Goal: Task Accomplishment & Management: Manage account settings

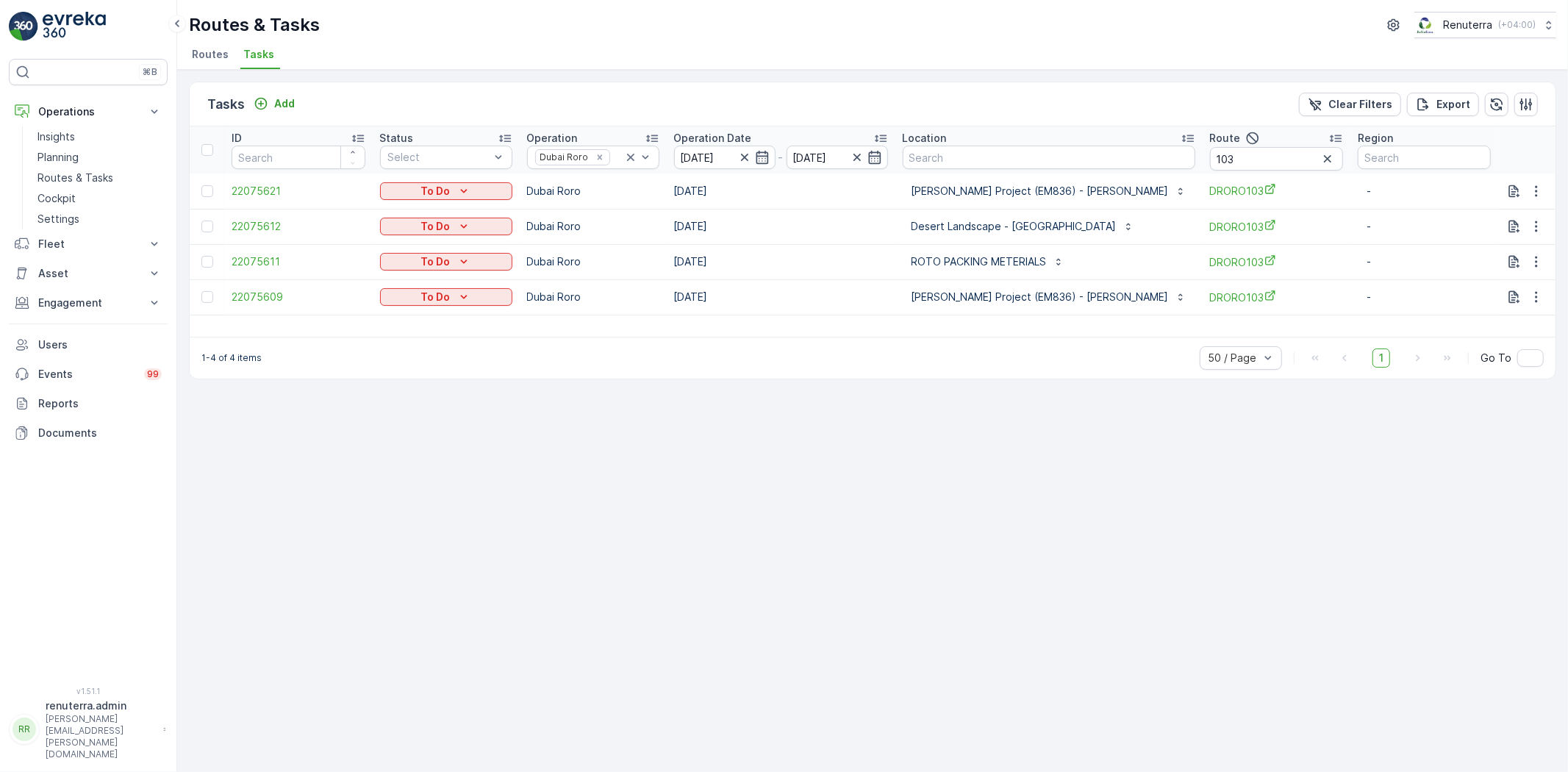
click at [203, 58] on span "Routes" at bounding box center [210, 54] width 37 height 14
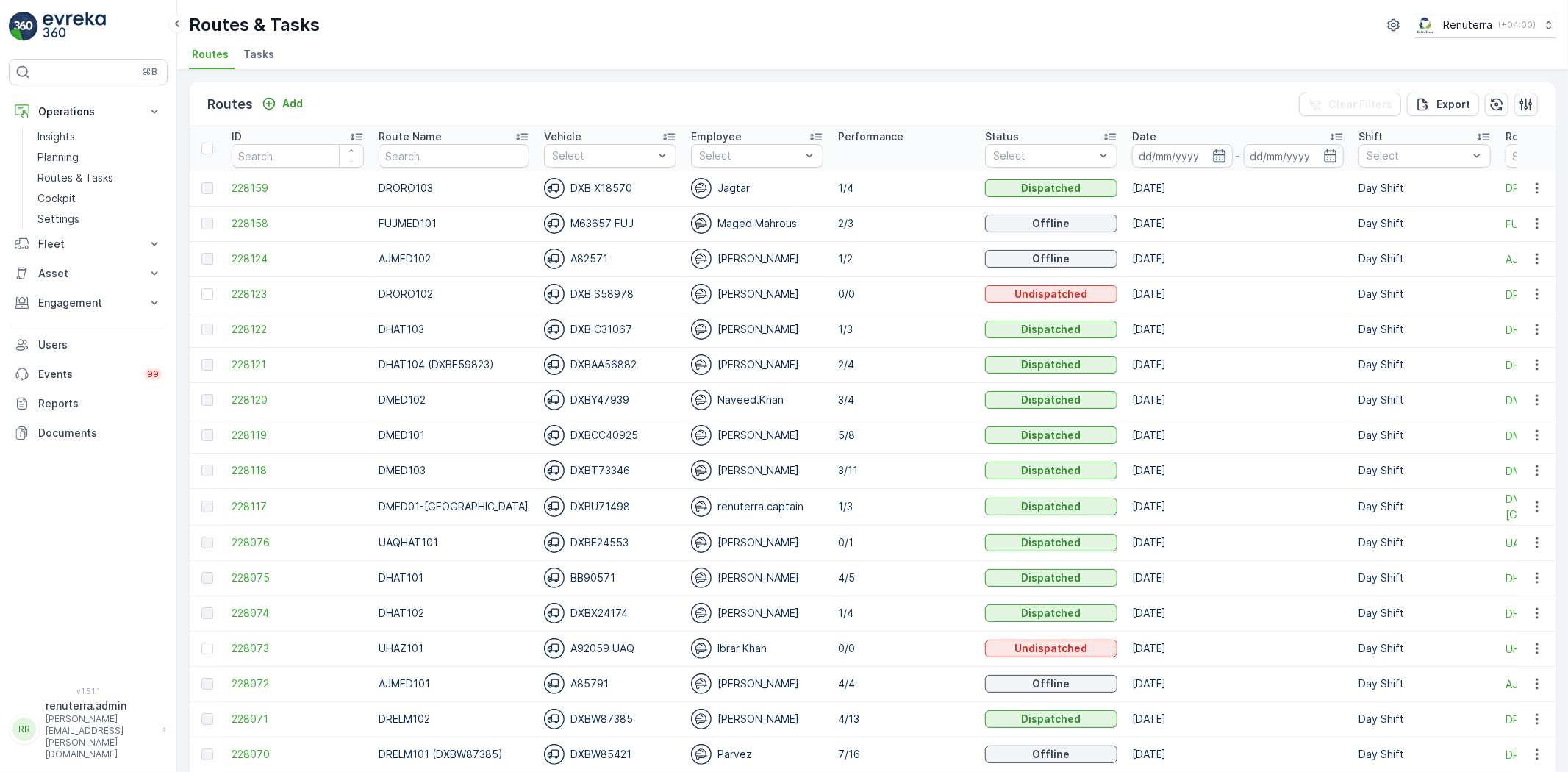
click at [1213, 151] on icon "button" at bounding box center [1219, 155] width 13 height 13
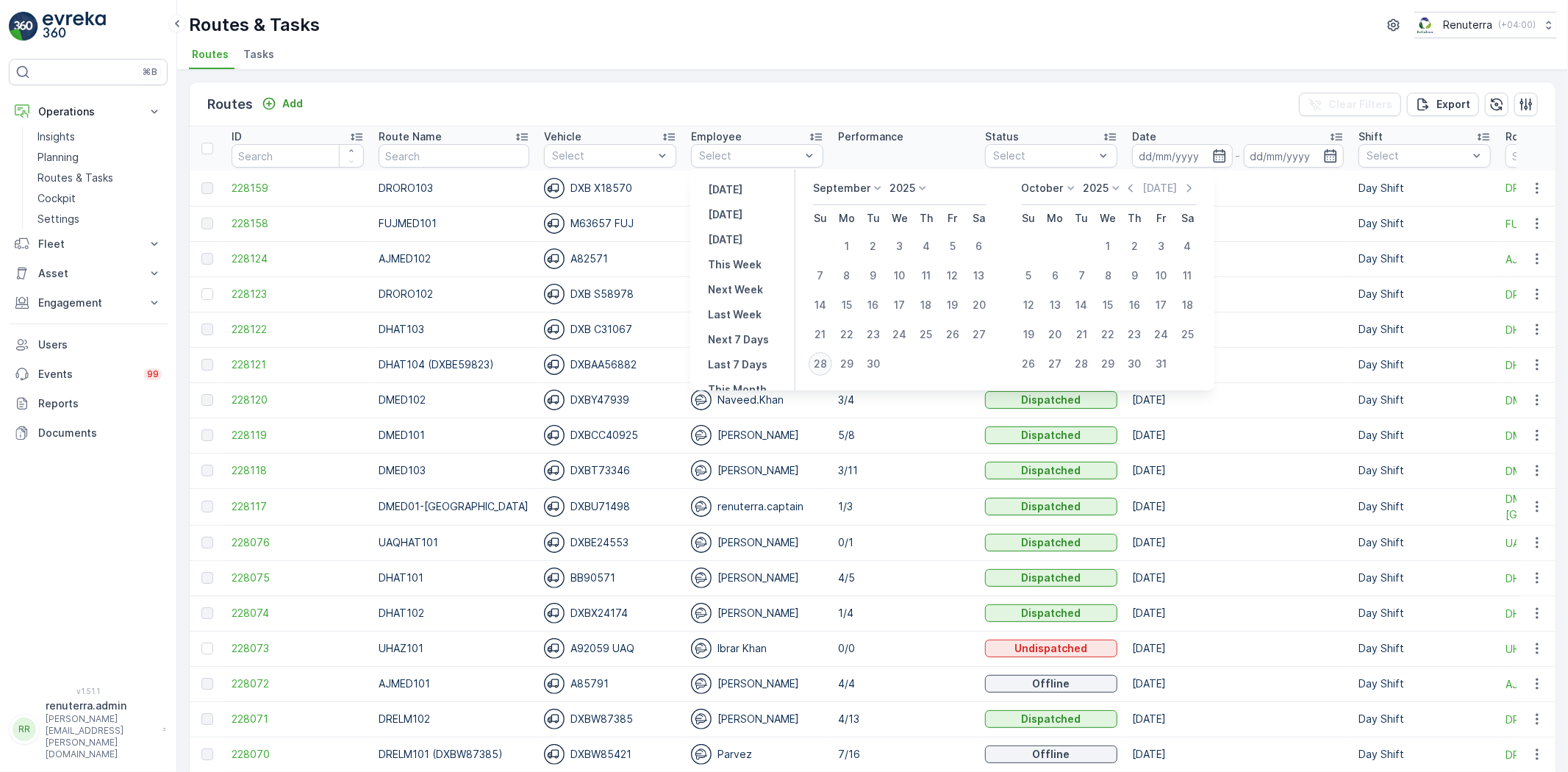
click at [822, 362] on div "28" at bounding box center [820, 364] width 23 height 23
type input "[DATE]"
click at [822, 362] on div "28" at bounding box center [820, 364] width 23 height 23
type input "[DATE]"
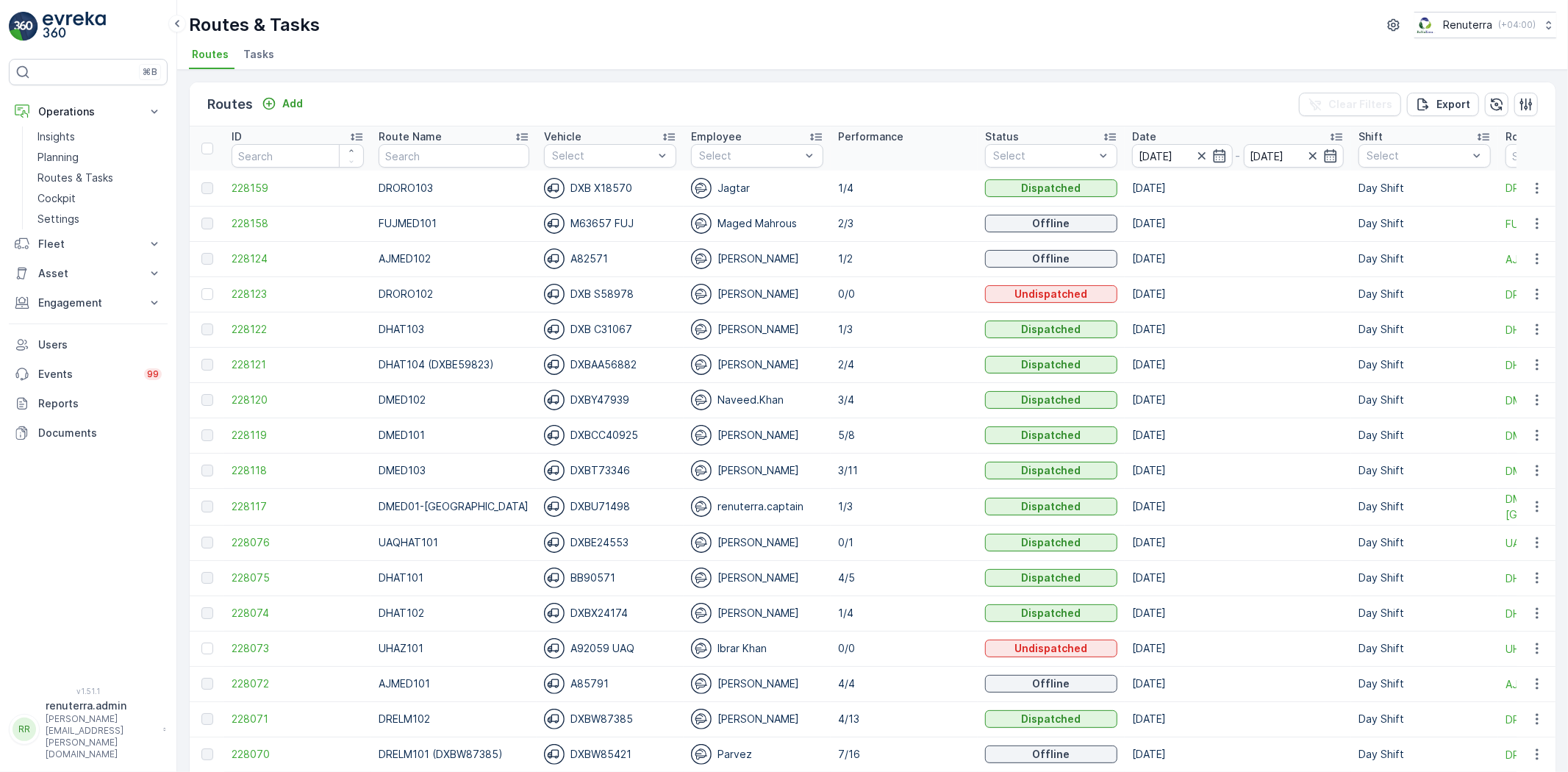
click at [703, 49] on ul "Routes Tasks" at bounding box center [866, 57] width 1355 height 25
click at [439, 155] on input "text" at bounding box center [453, 155] width 150 height 23
type input "hat"
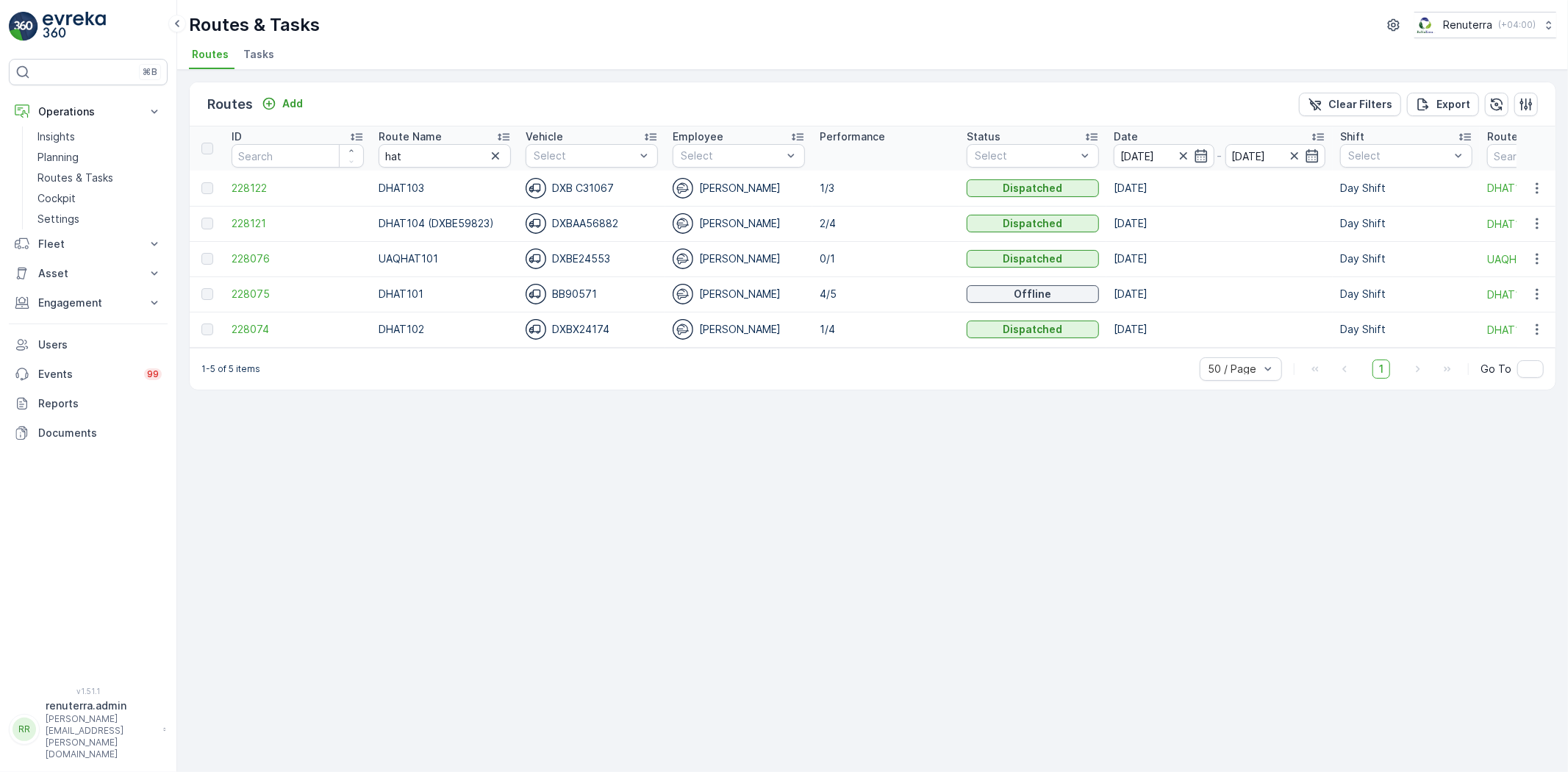
click at [509, 134] on icon at bounding box center [503, 138] width 12 height 7
click at [238, 184] on span "228075" at bounding box center [297, 188] width 132 height 14
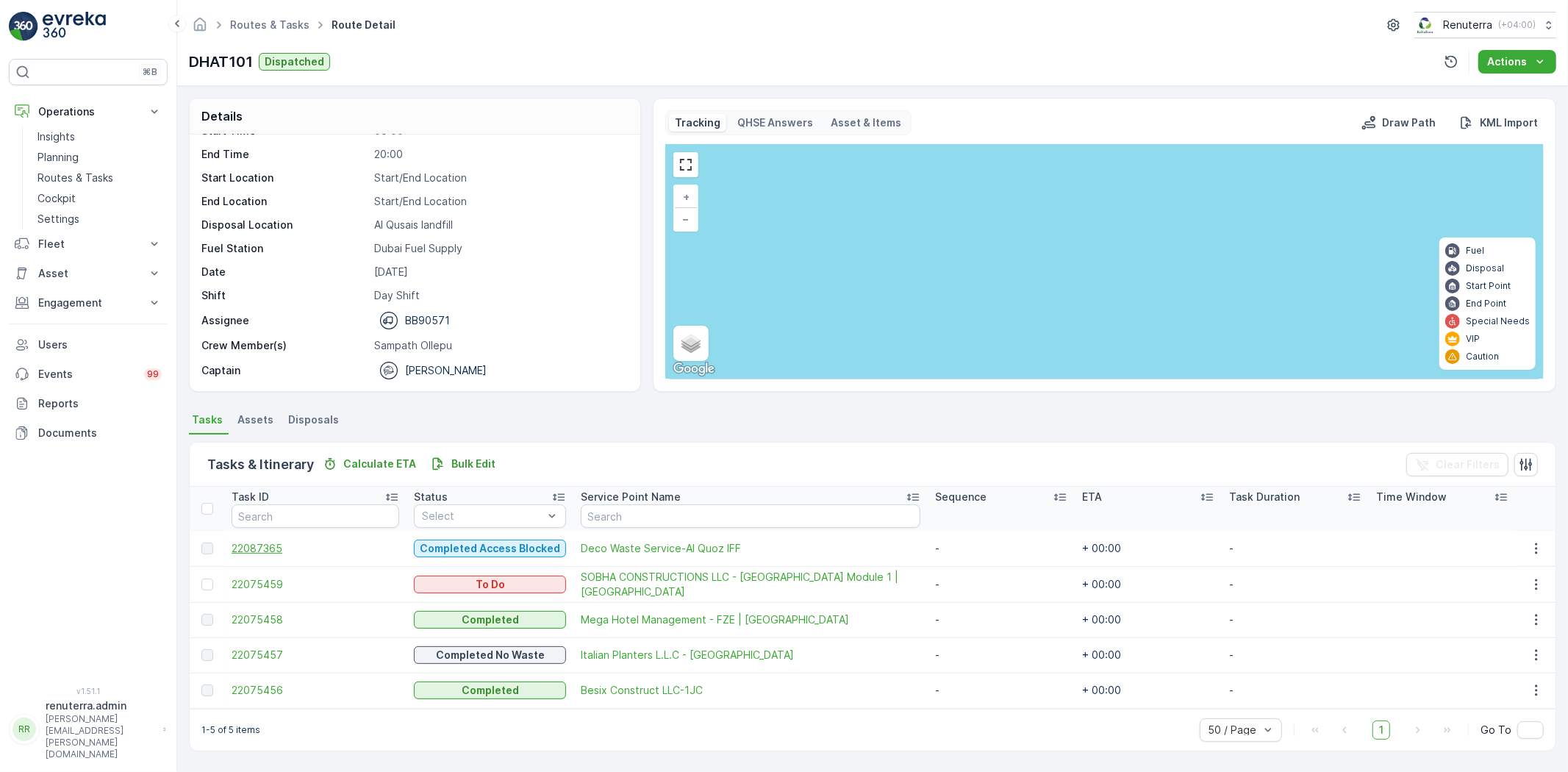
click at [258, 542] on span "22087365" at bounding box center [315, 548] width 168 height 14
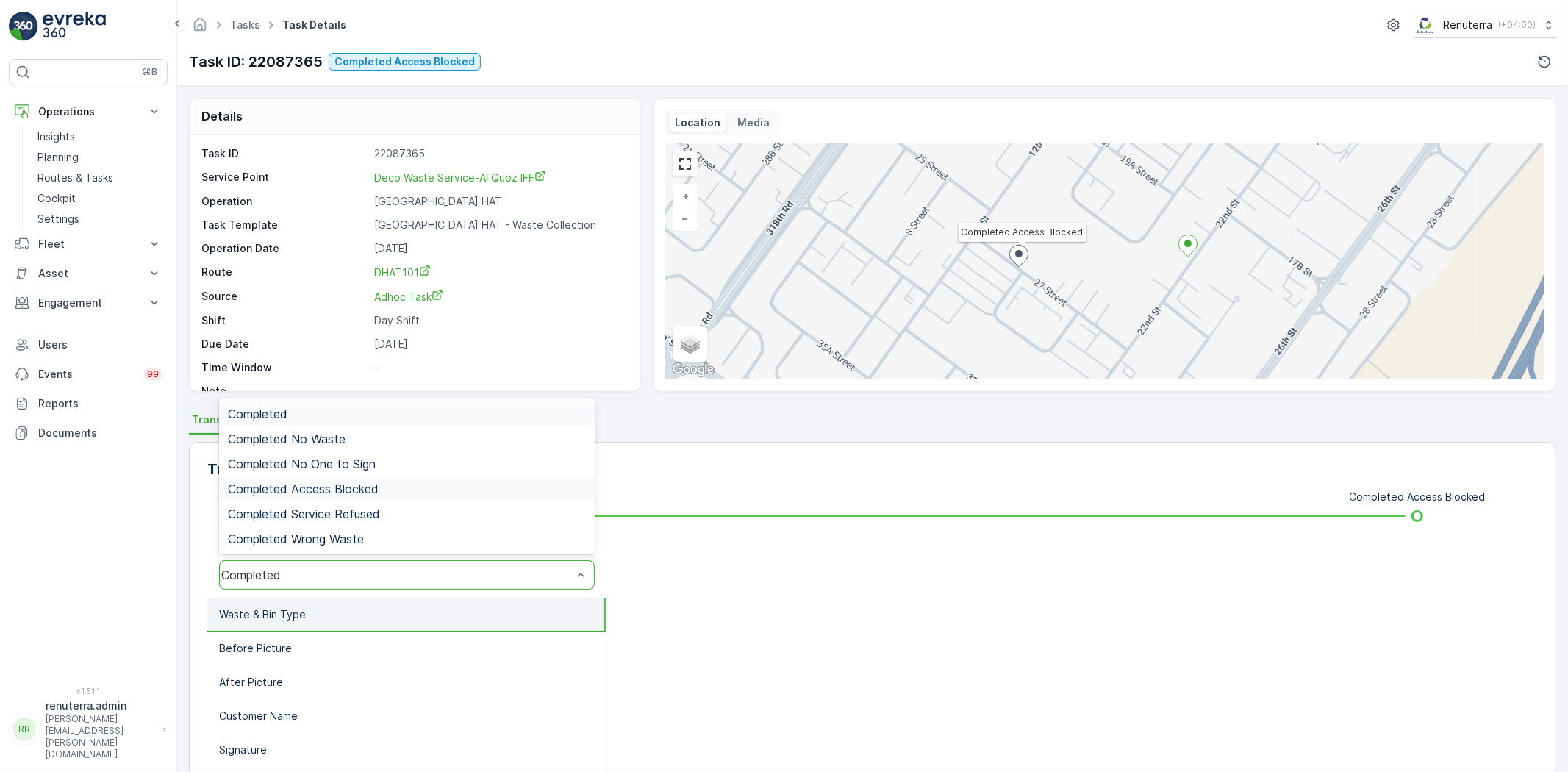
click at [336, 491] on span "Completed Access Blocked" at bounding box center [304, 489] width 151 height 13
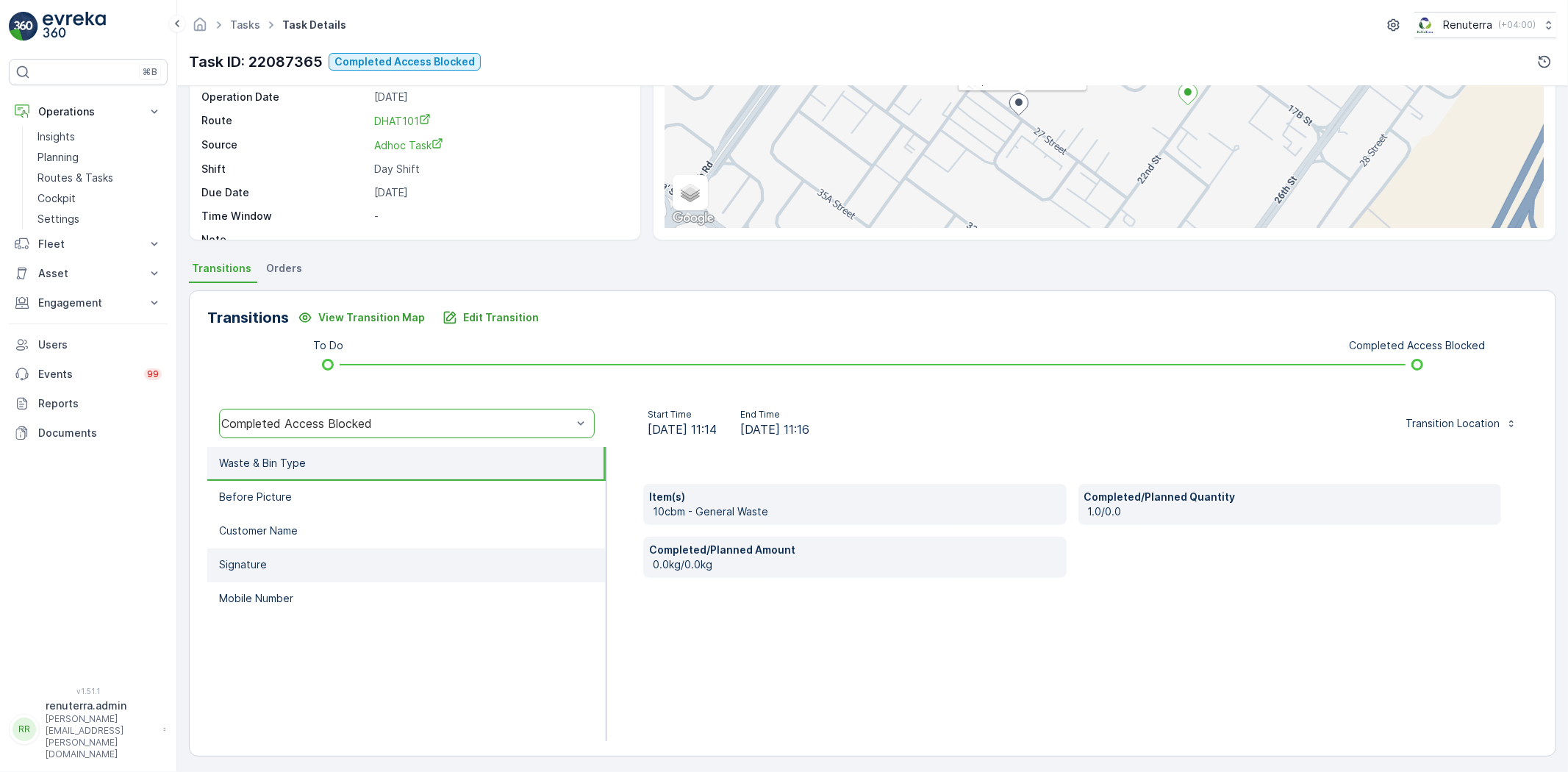
scroll to position [155, 0]
click at [293, 497] on li "Before Picture" at bounding box center [406, 495] width 398 height 34
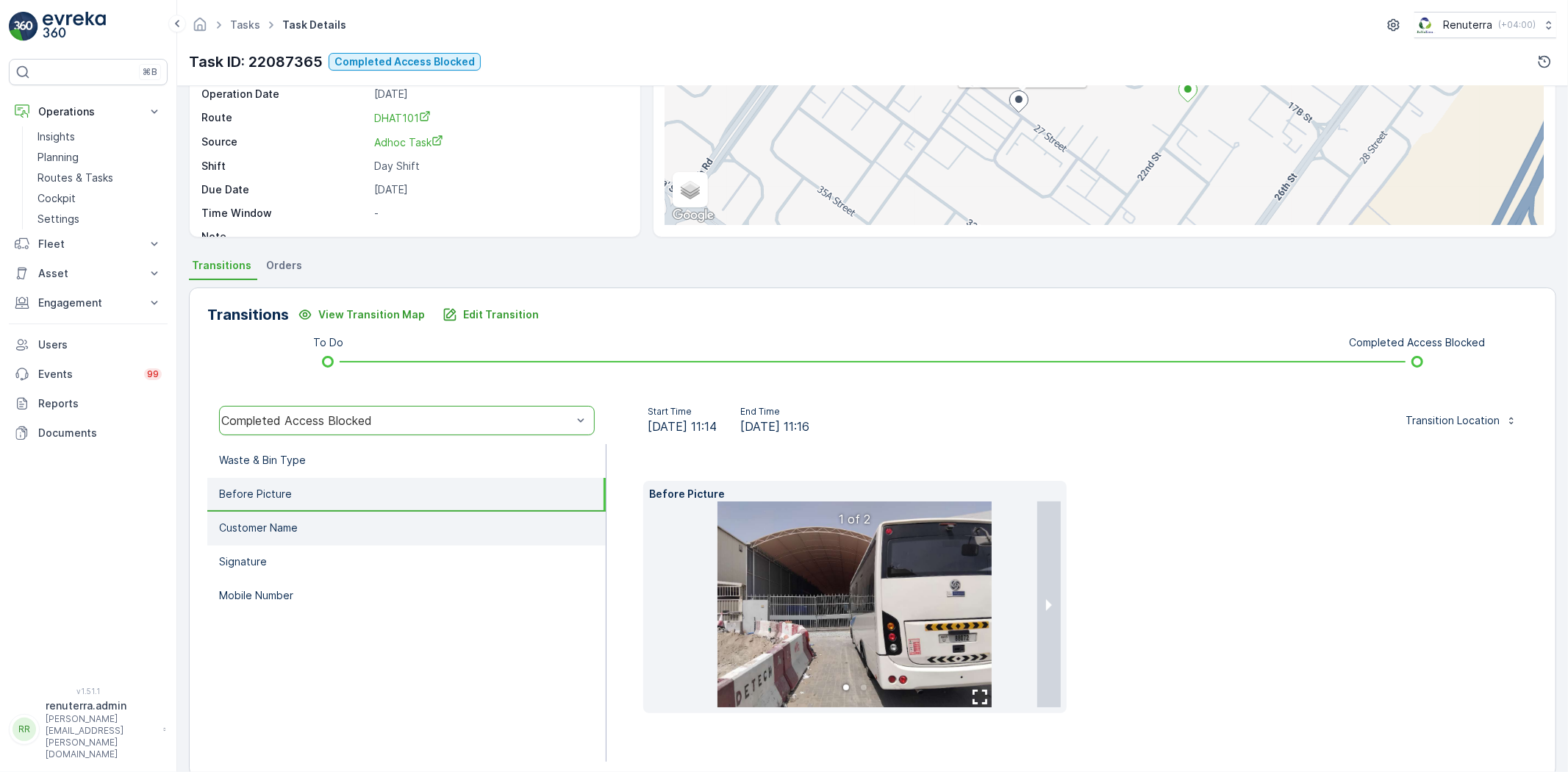
click at [297, 520] on li "Customer Name" at bounding box center [406, 528] width 398 height 34
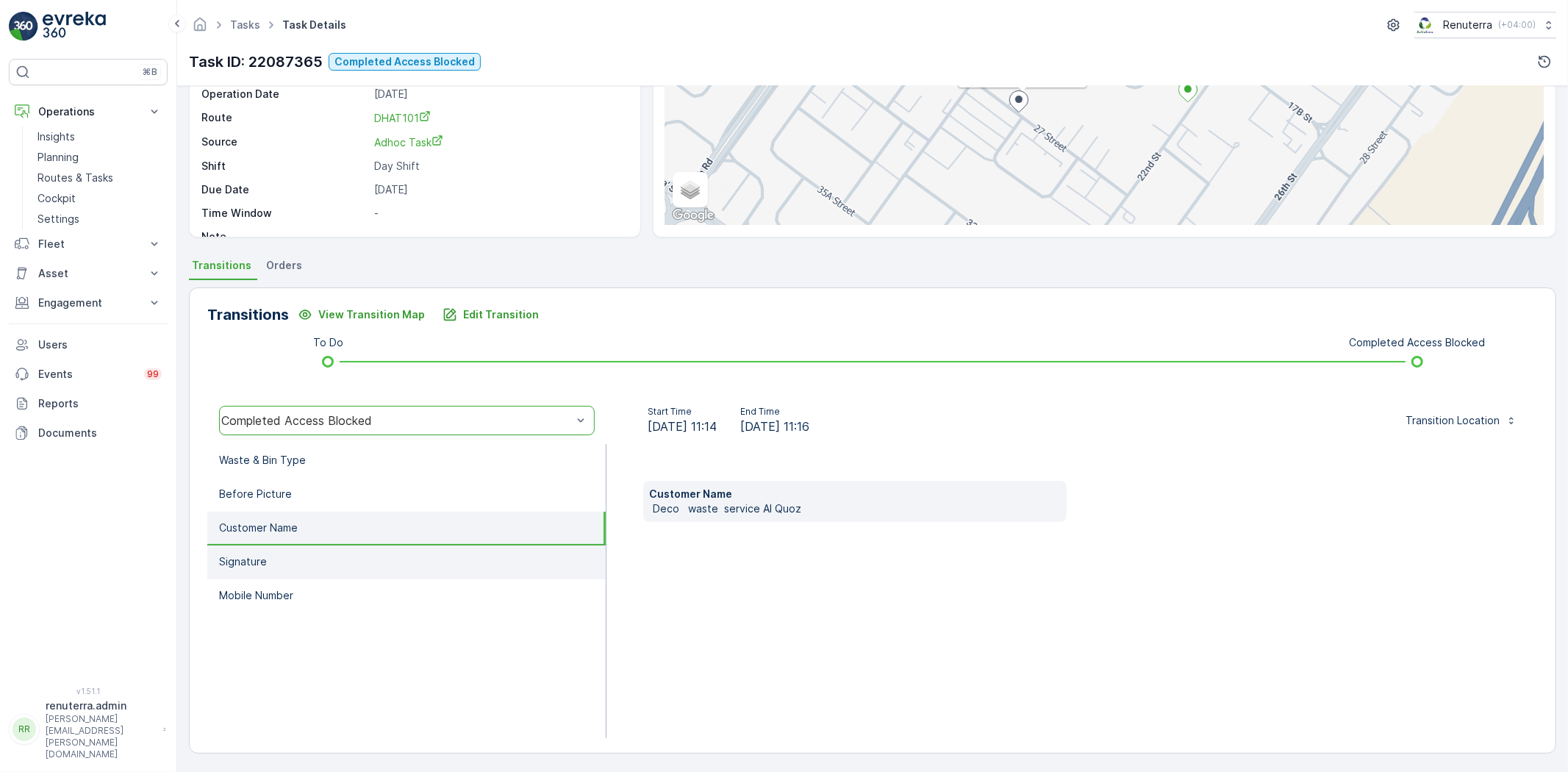
click at [301, 555] on li "Signature" at bounding box center [406, 563] width 398 height 34
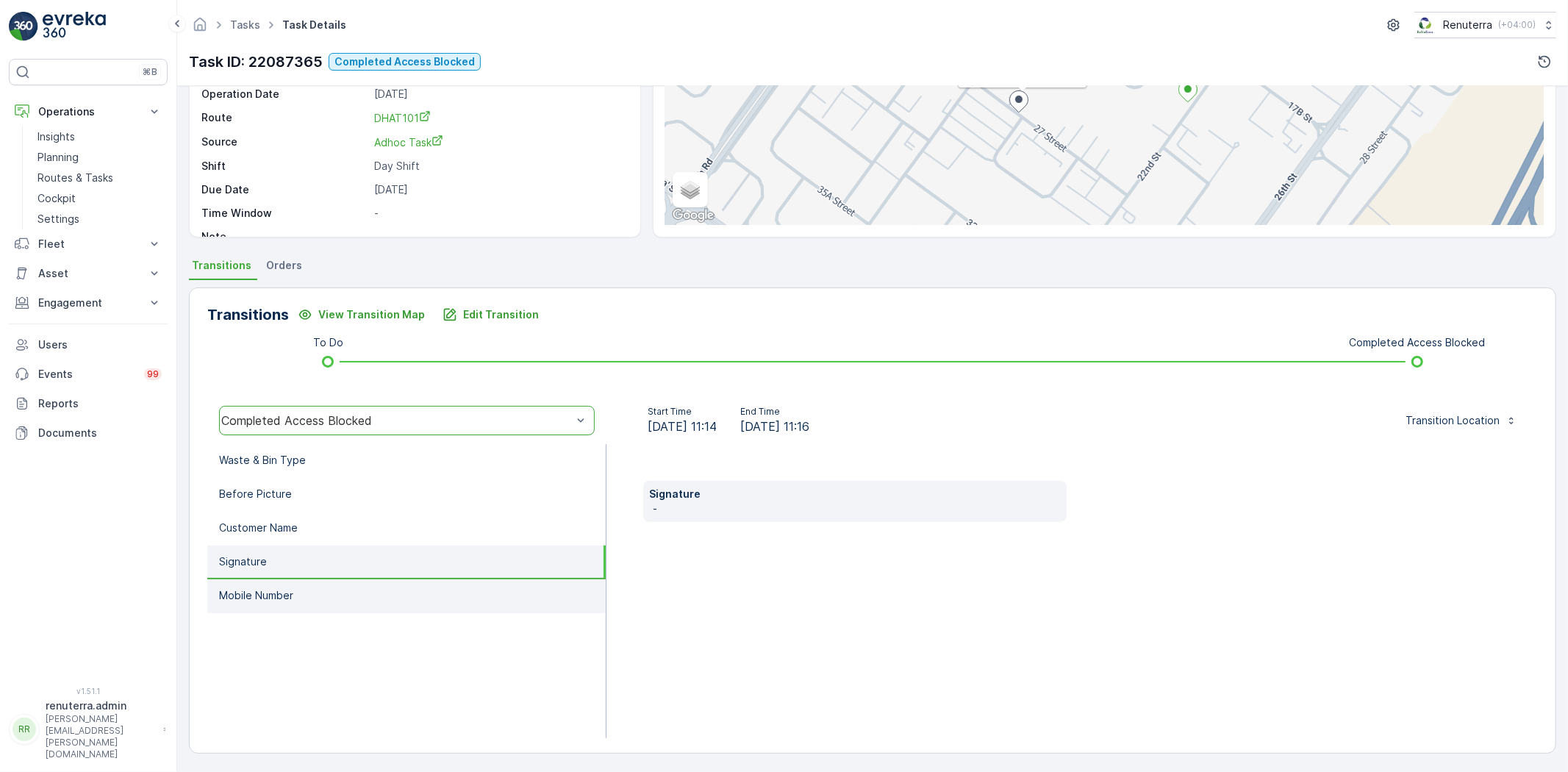
click at [302, 590] on li "Mobile Number" at bounding box center [406, 597] width 398 height 34
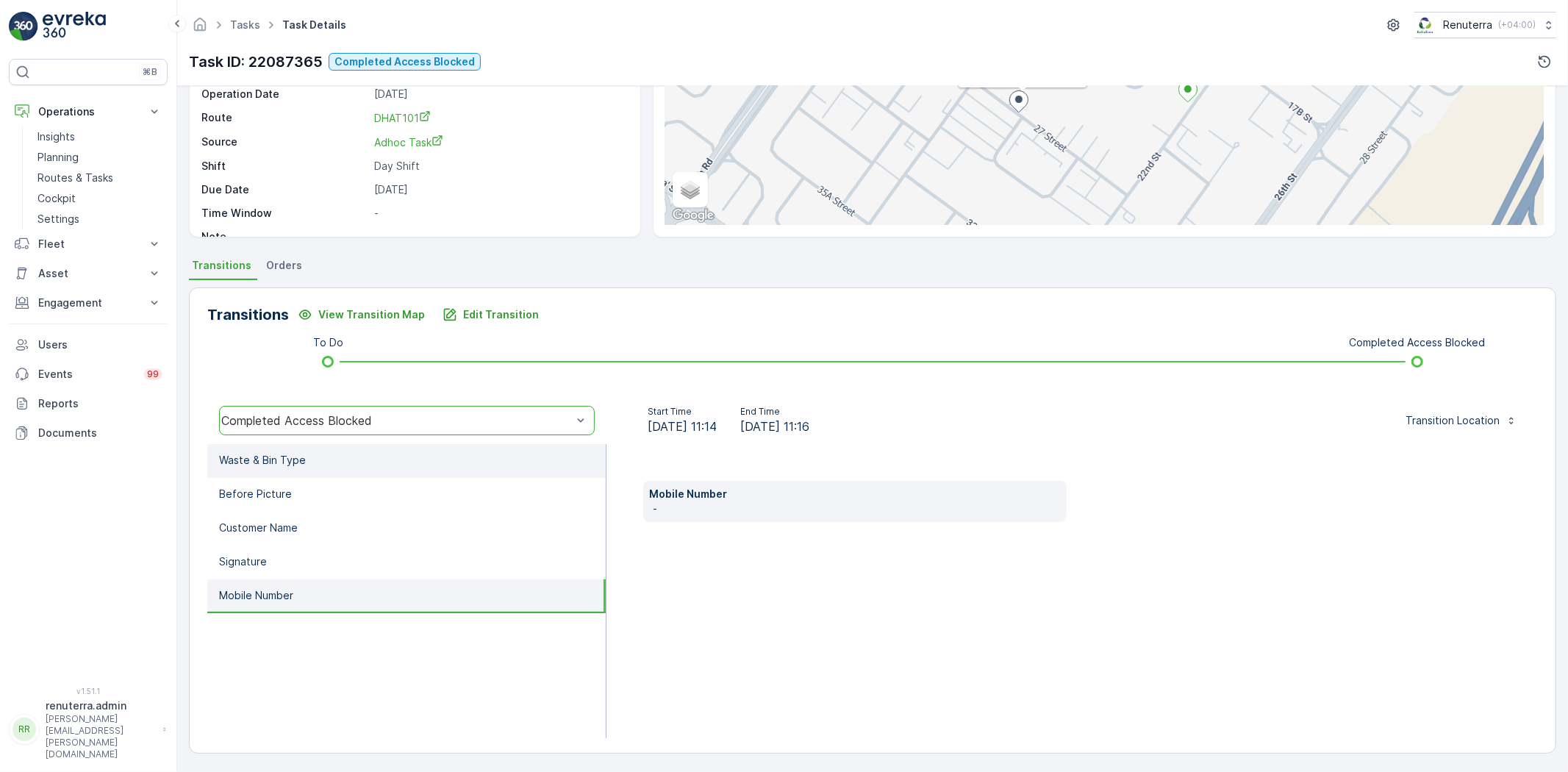
click at [278, 469] on li "Waste & Bin Type" at bounding box center [406, 461] width 398 height 34
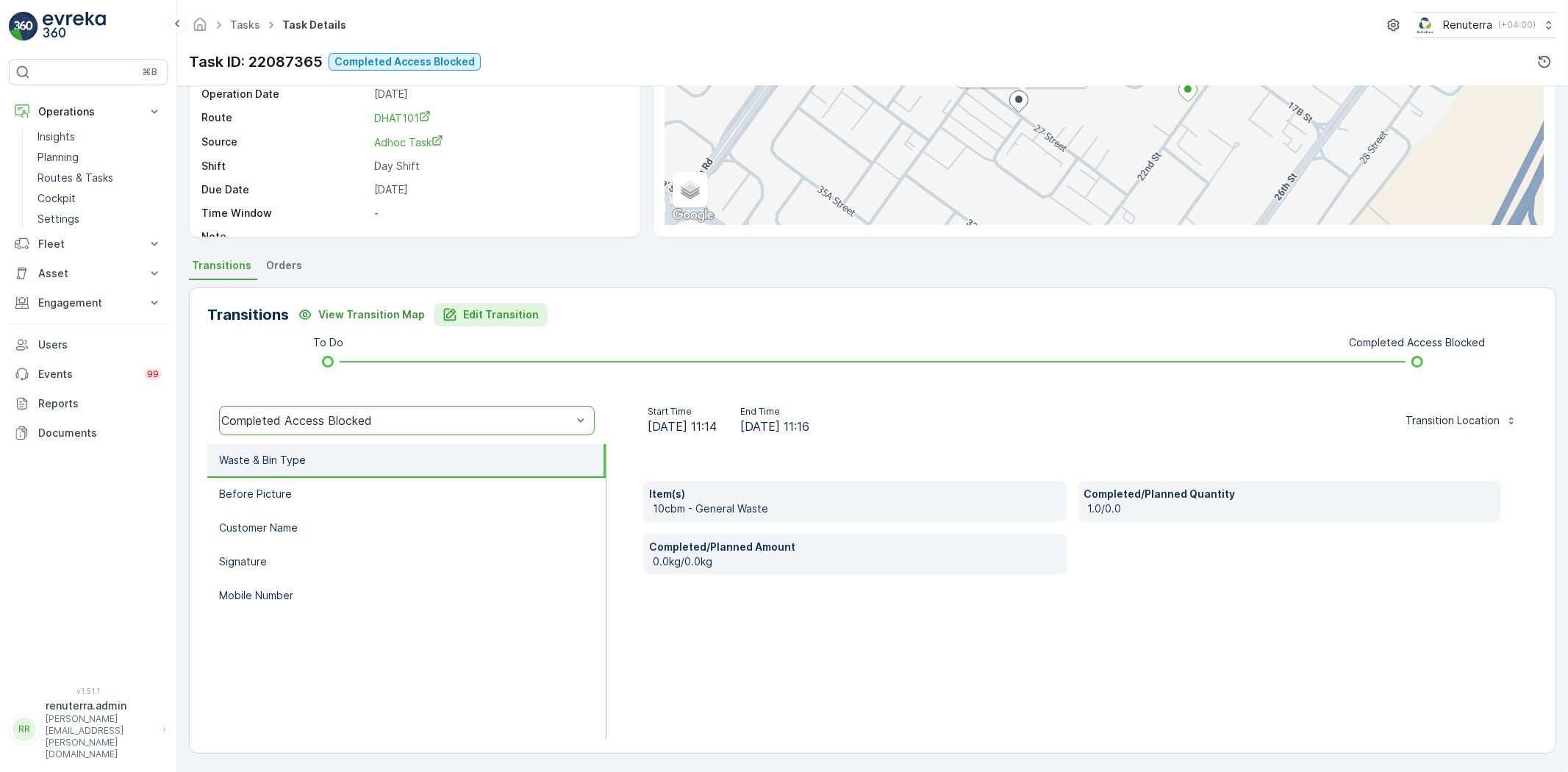
click at [471, 309] on p "Edit Transition" at bounding box center [501, 315] width 75 height 14
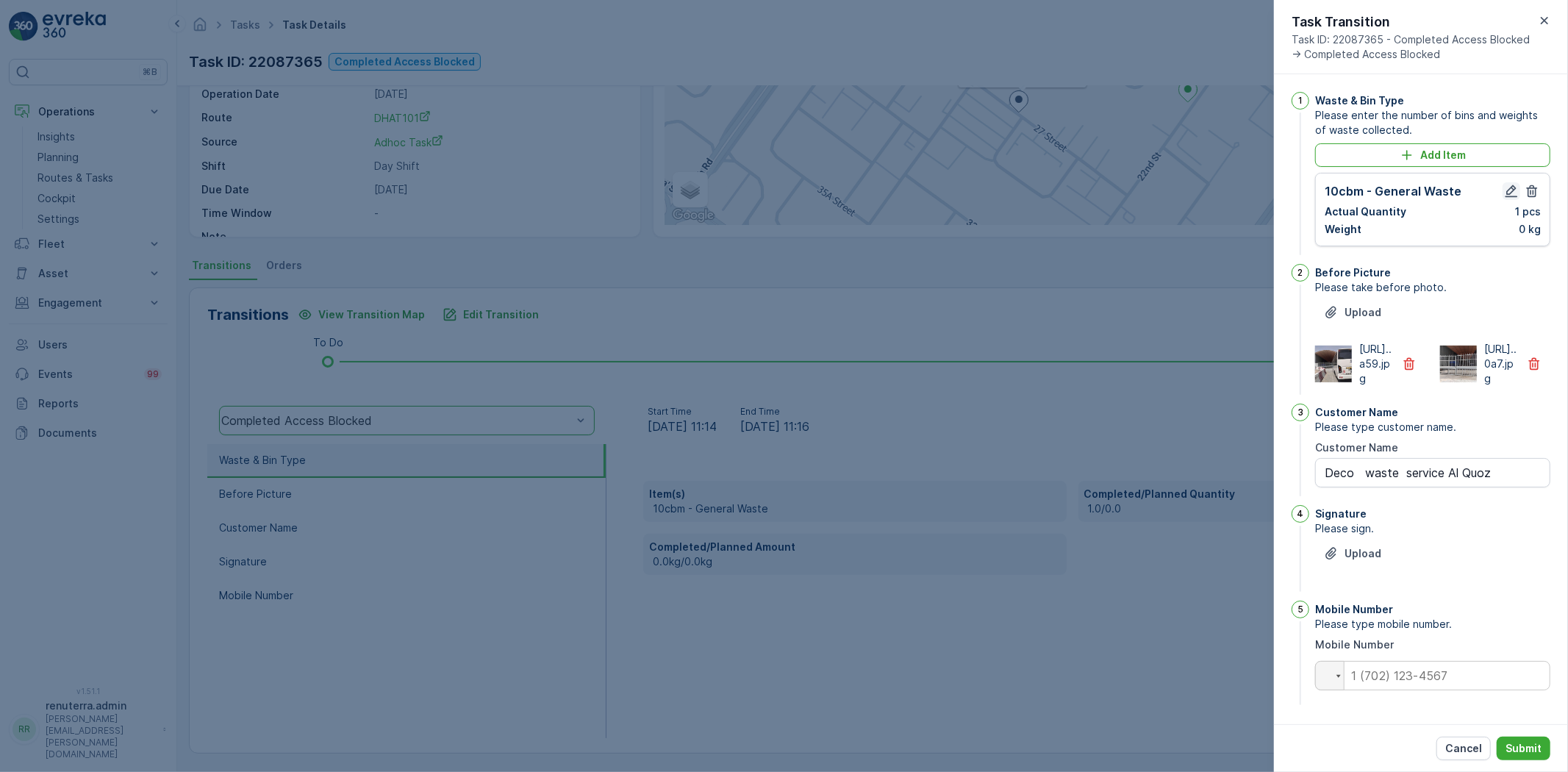
click at [1509, 190] on icon "button" at bounding box center [1511, 191] width 14 height 14
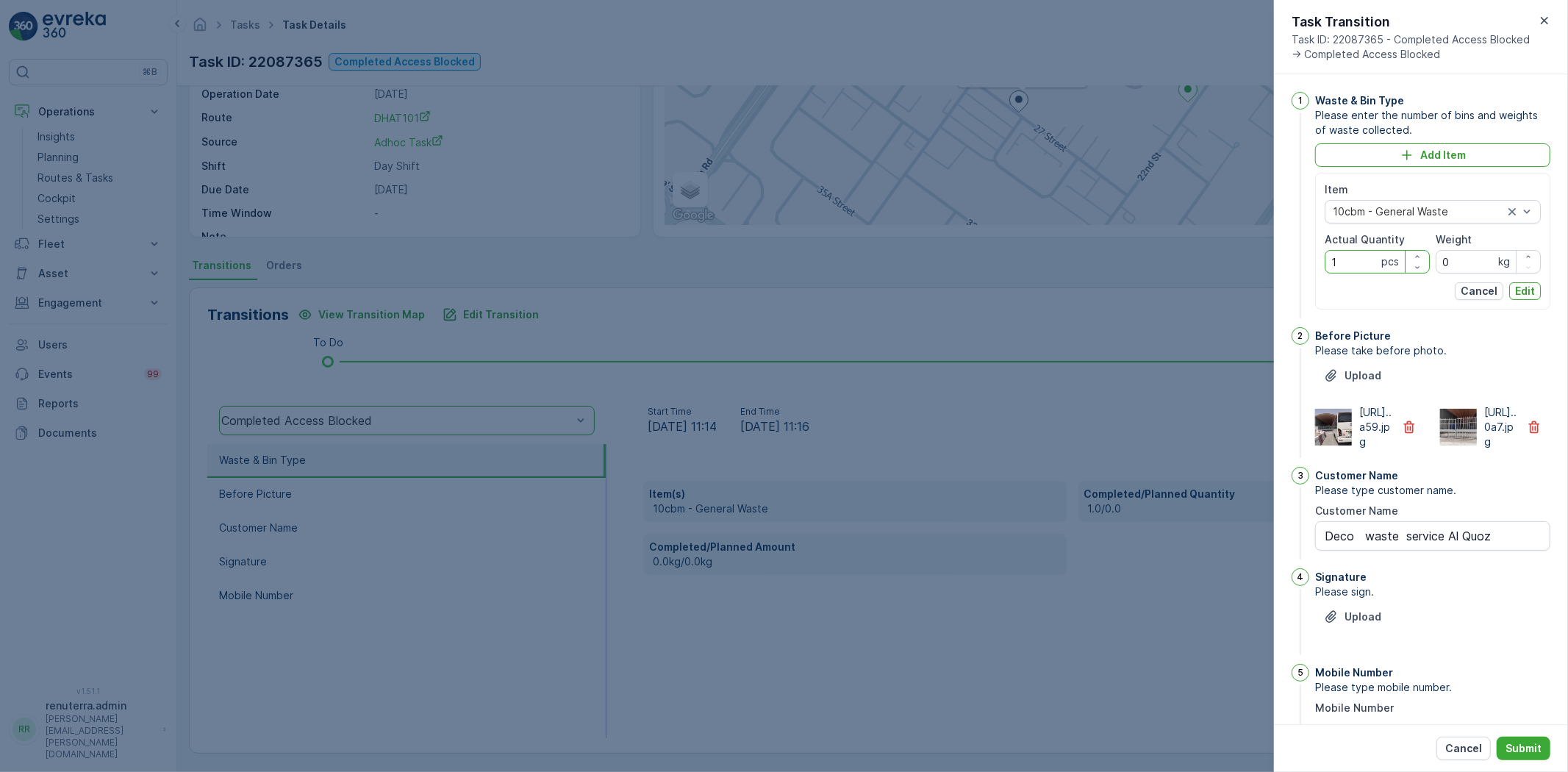
drag, startPoint x: 1346, startPoint y: 267, endPoint x: 1262, endPoint y: 248, distance: 86.1
click at [1266, 259] on div "Tasks Task Details Renuterra ( +04:00 ) Task ID: 22087365 Completed Access Bloc…" at bounding box center [873, 386] width 1391 height 772
type Quantity "0"
click at [1514, 280] on div "Item 10cbm - General Waste Actual Quantity 0 pcs Weight 0 kg Cancel Edit" at bounding box center [1432, 241] width 216 height 118
click at [1519, 295] on p "Edit" at bounding box center [1525, 291] width 20 height 14
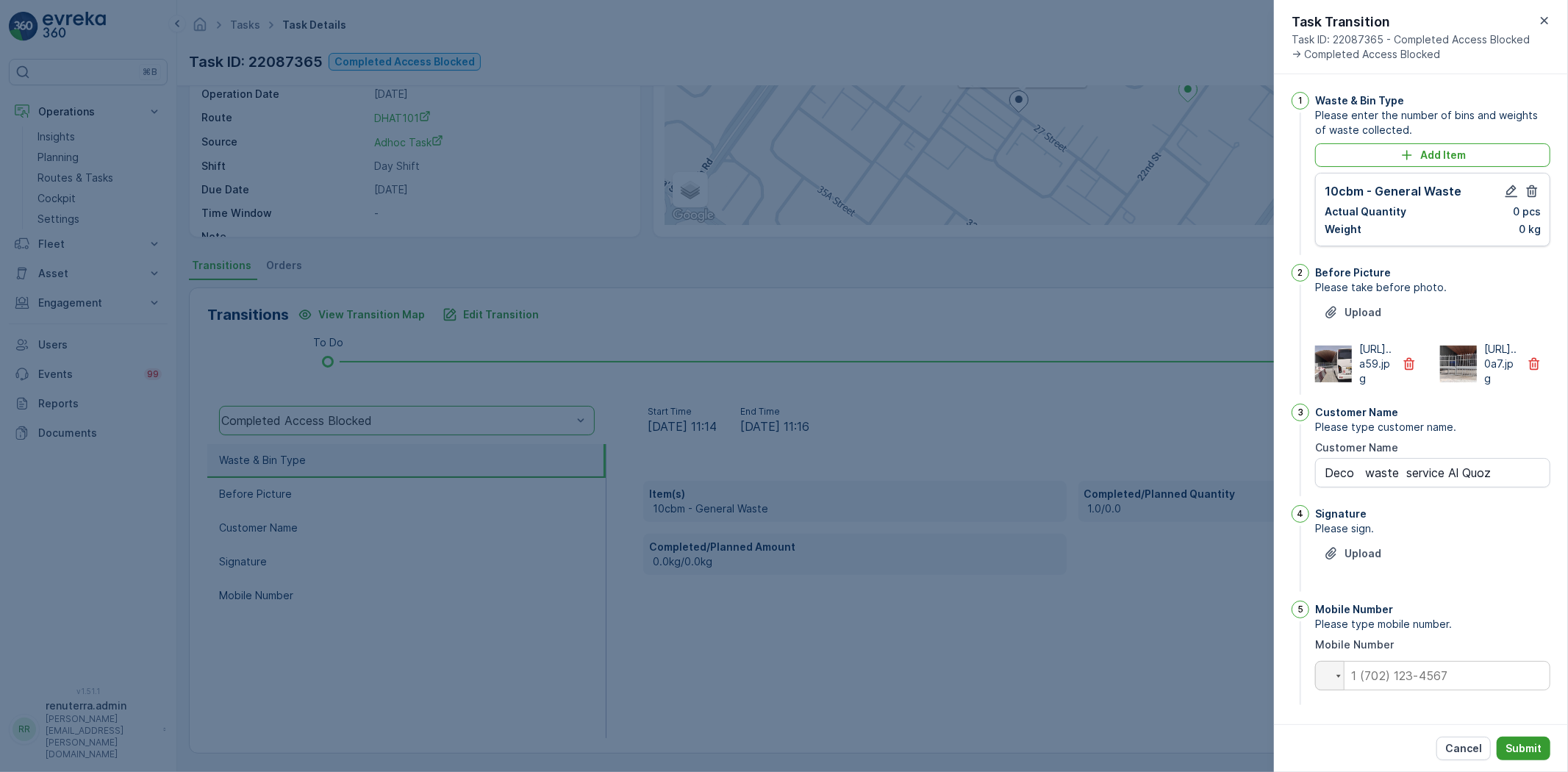
click at [1504, 745] on button "Submit" at bounding box center [1523, 749] width 54 height 23
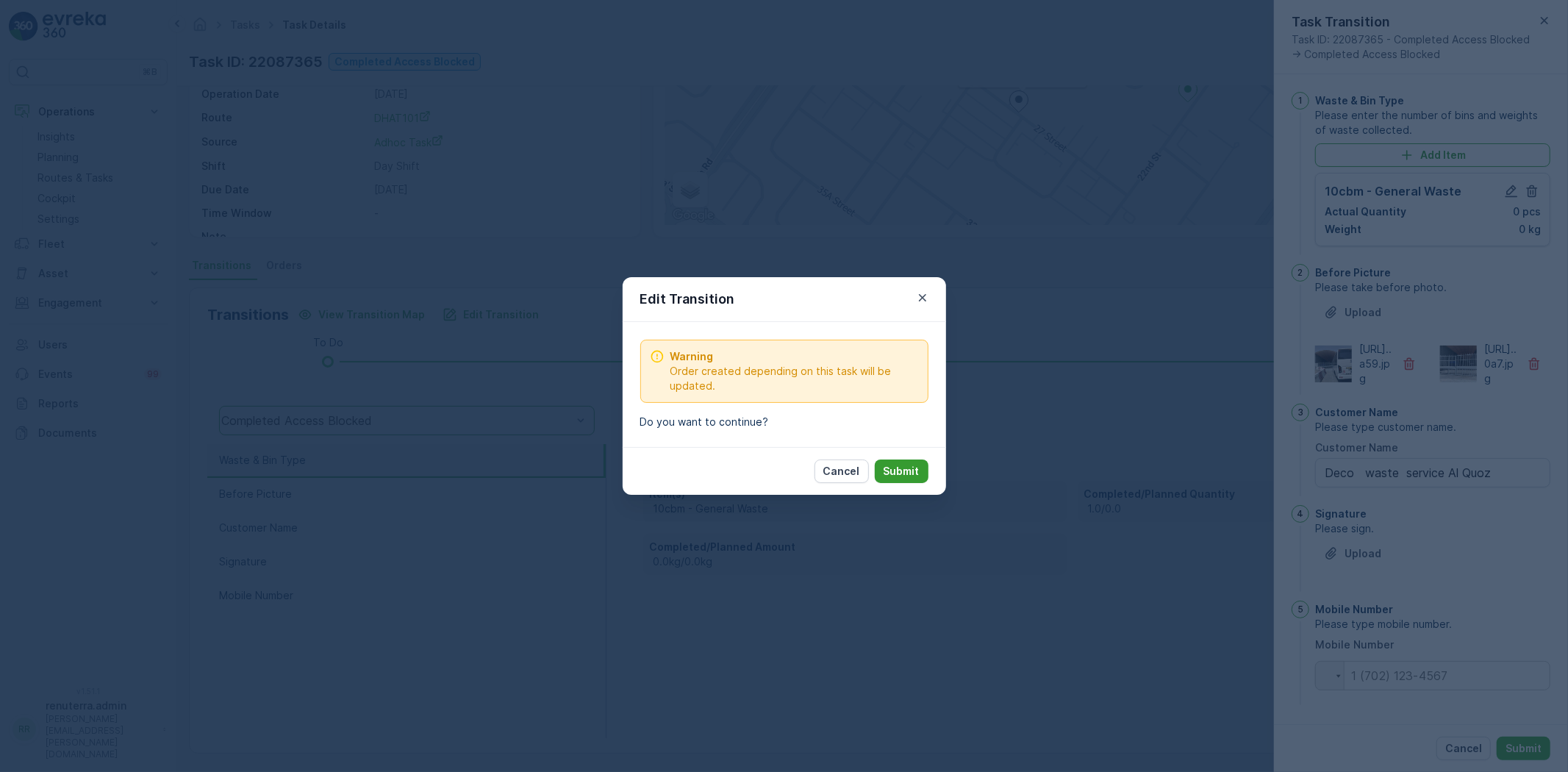
click at [901, 471] on p "Submit" at bounding box center [901, 471] width 36 height 14
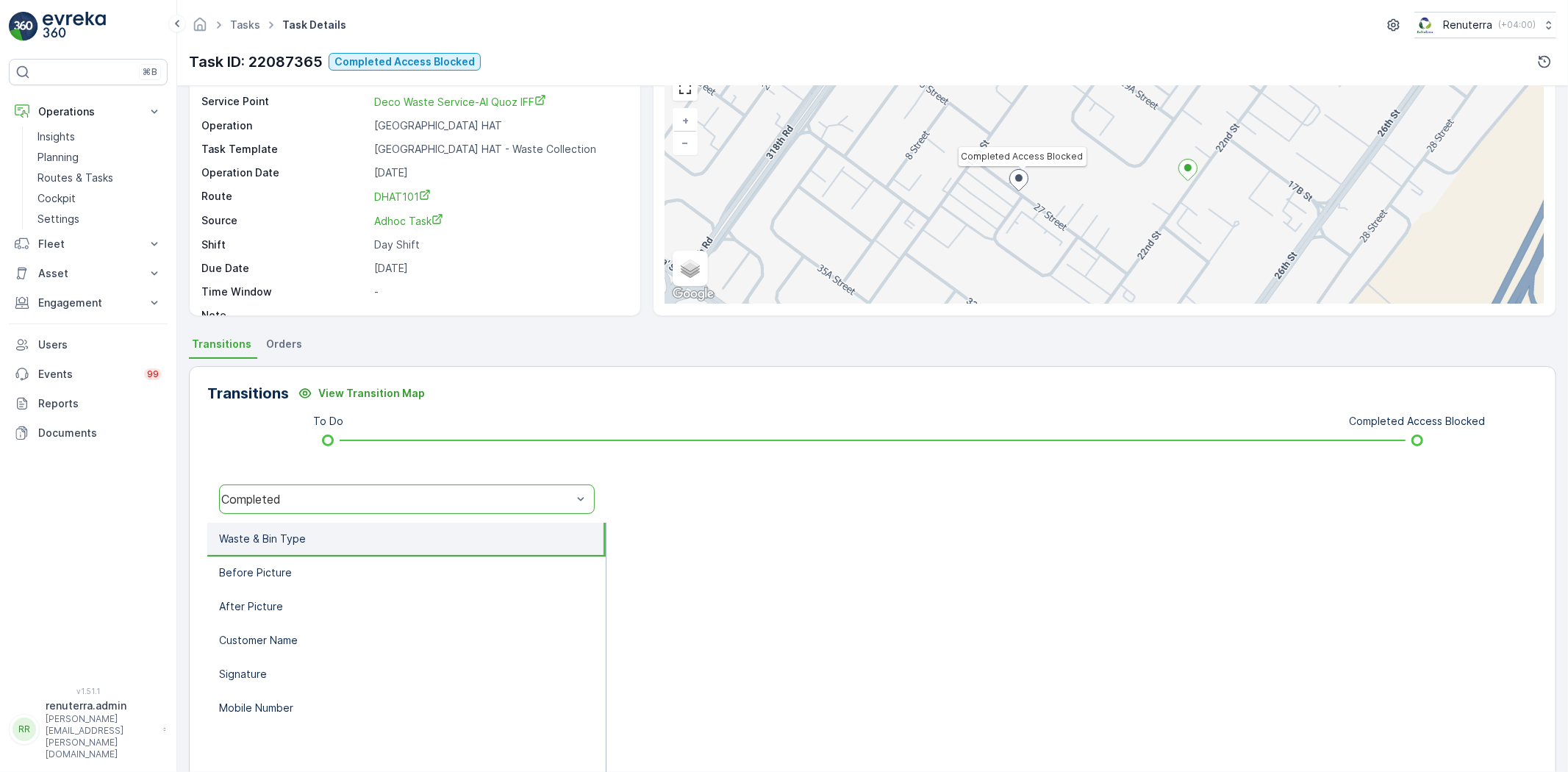
scroll to position [0, 0]
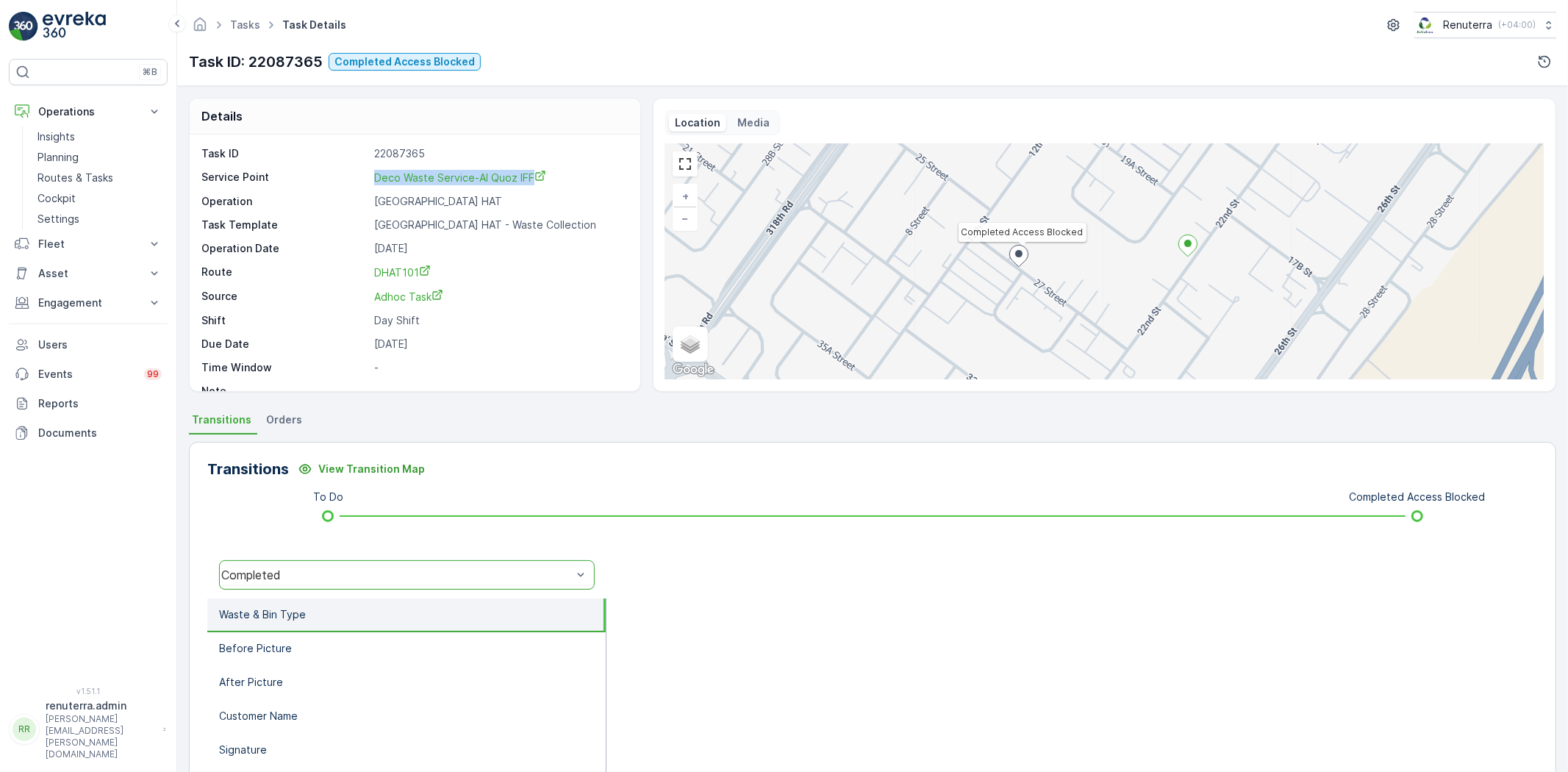
drag, startPoint x: 362, startPoint y: 176, endPoint x: 544, endPoint y: 171, distance: 182.1
click at [545, 171] on div "Service Point Deco Waste Service-Al Quoz IFF" at bounding box center [412, 177] width 423 height 15
copy div "Deco Waste Service-Al Quoz IFF"
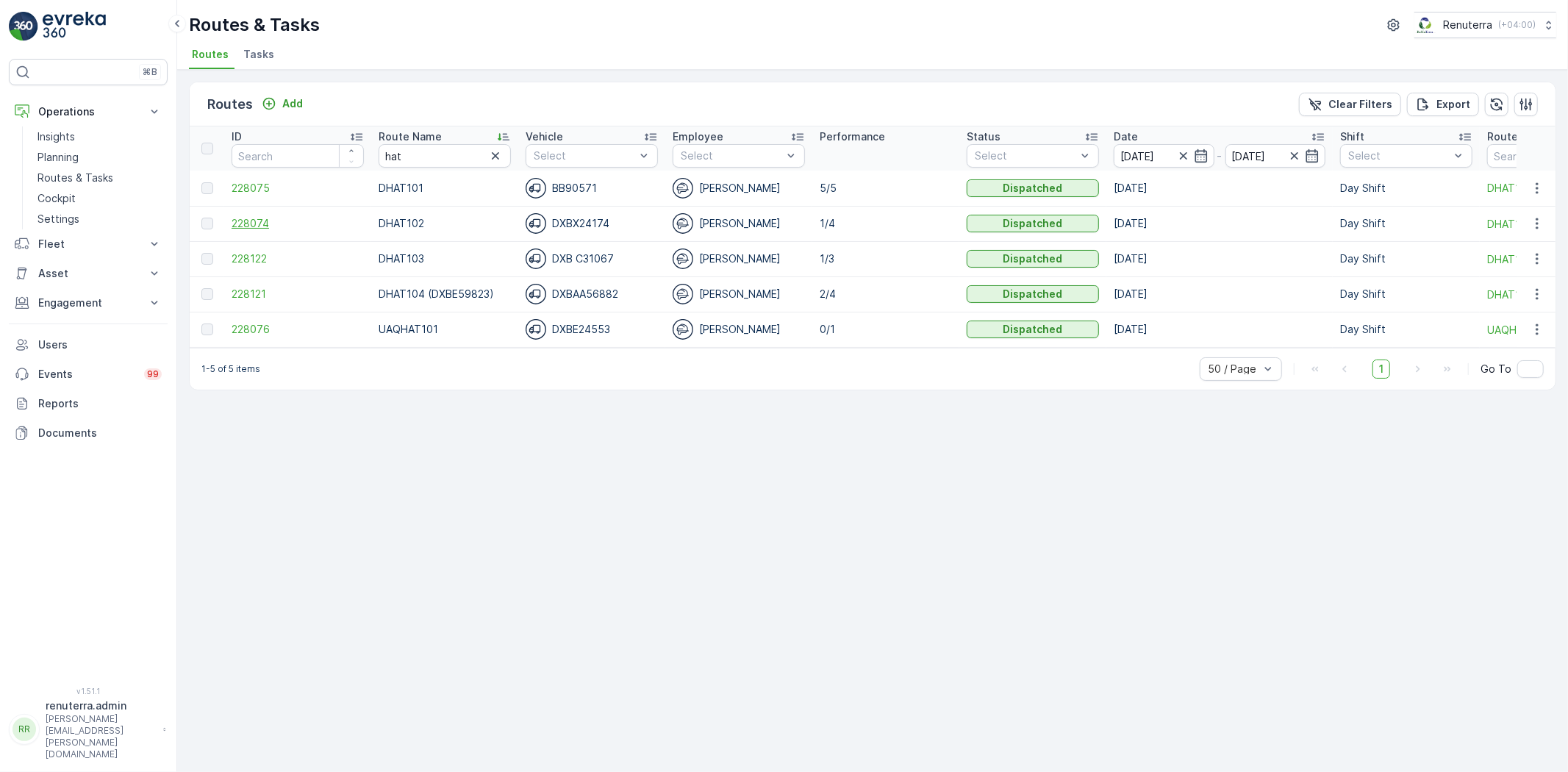
click at [240, 217] on span "228074" at bounding box center [297, 223] width 132 height 14
click at [247, 254] on span "228122" at bounding box center [297, 259] width 132 height 14
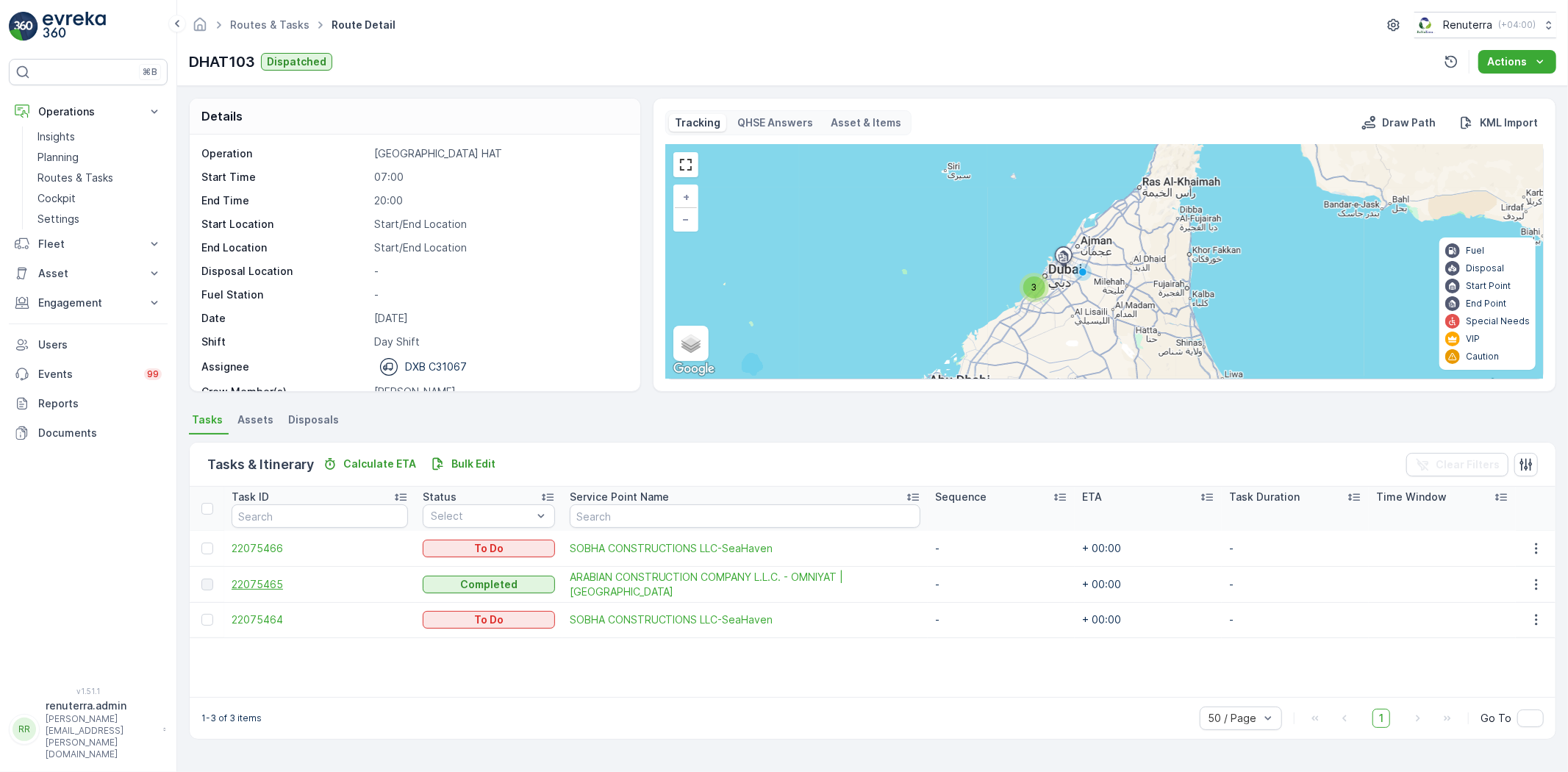
click at [251, 584] on span "22075465" at bounding box center [320, 584] width 176 height 14
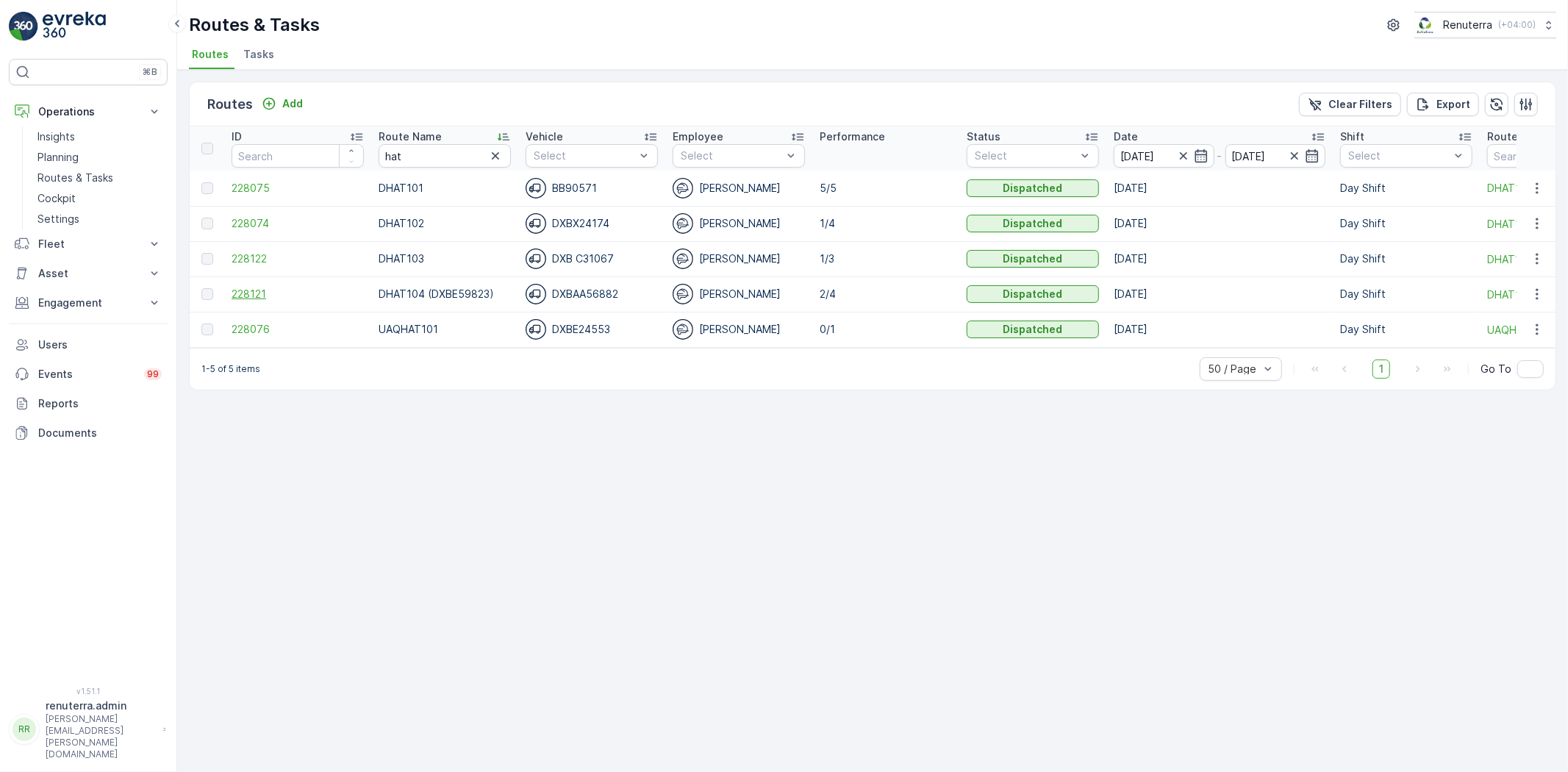
click at [243, 291] on span "228121" at bounding box center [297, 294] width 132 height 14
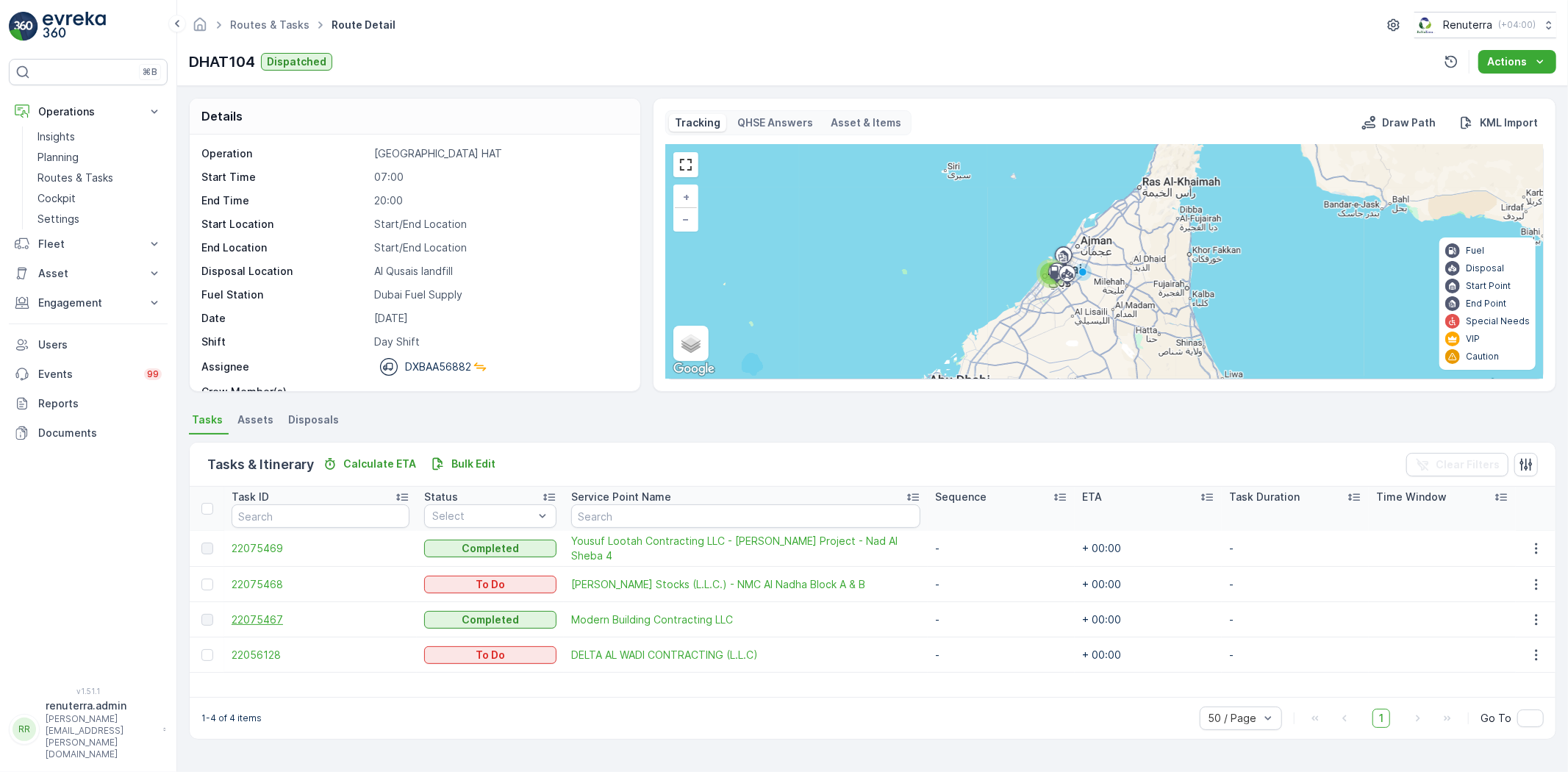
click at [261, 612] on span "22075467" at bounding box center [321, 619] width 178 height 14
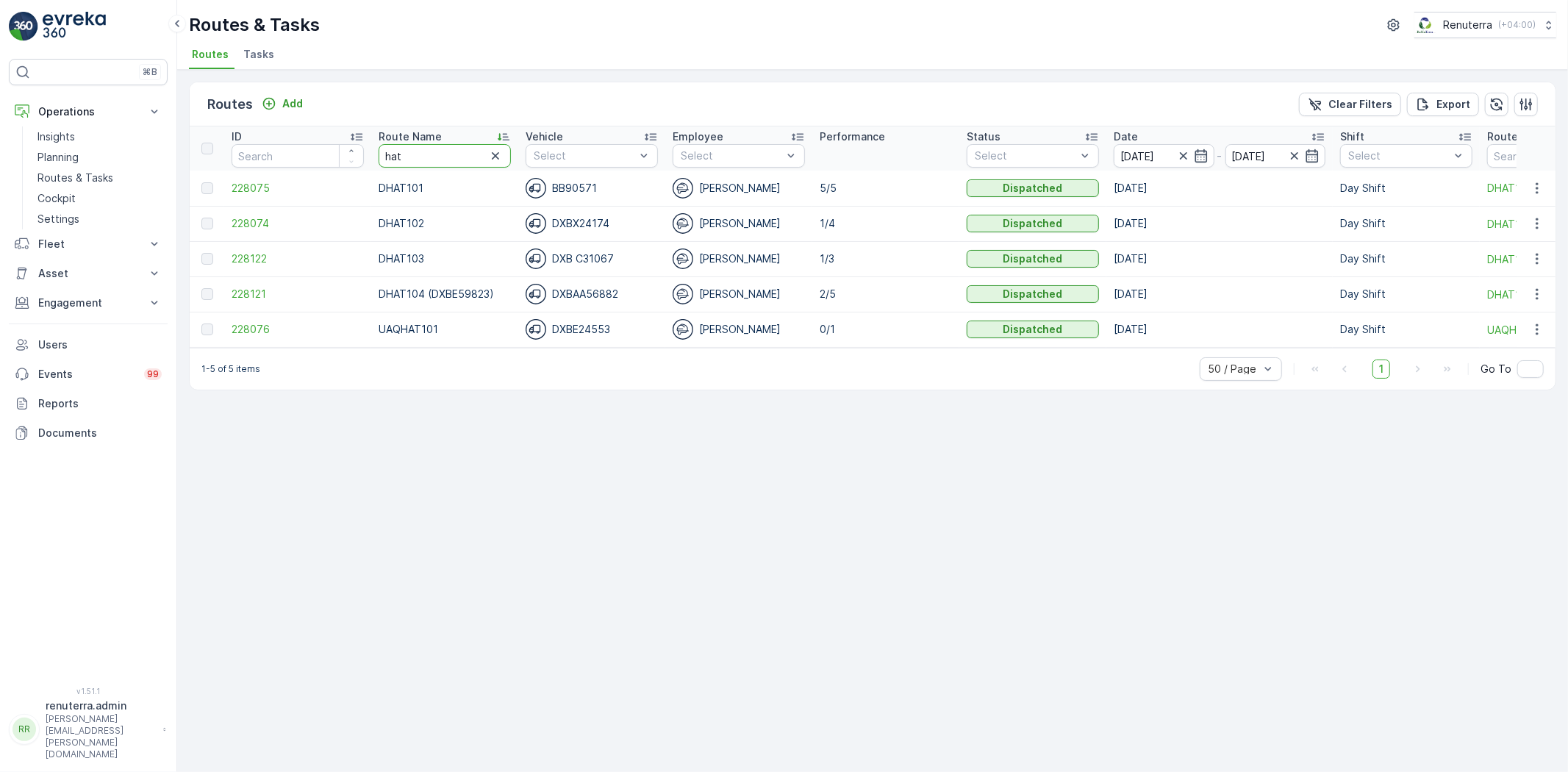
drag, startPoint x: 423, startPoint y: 158, endPoint x: 298, endPoint y: 177, distance: 126.4
click at [298, 177] on table "ID Route Name hat Vehicle Select Employee Select Performance Status Select Date…" at bounding box center [927, 237] width 1476 height 221
type input "roro"
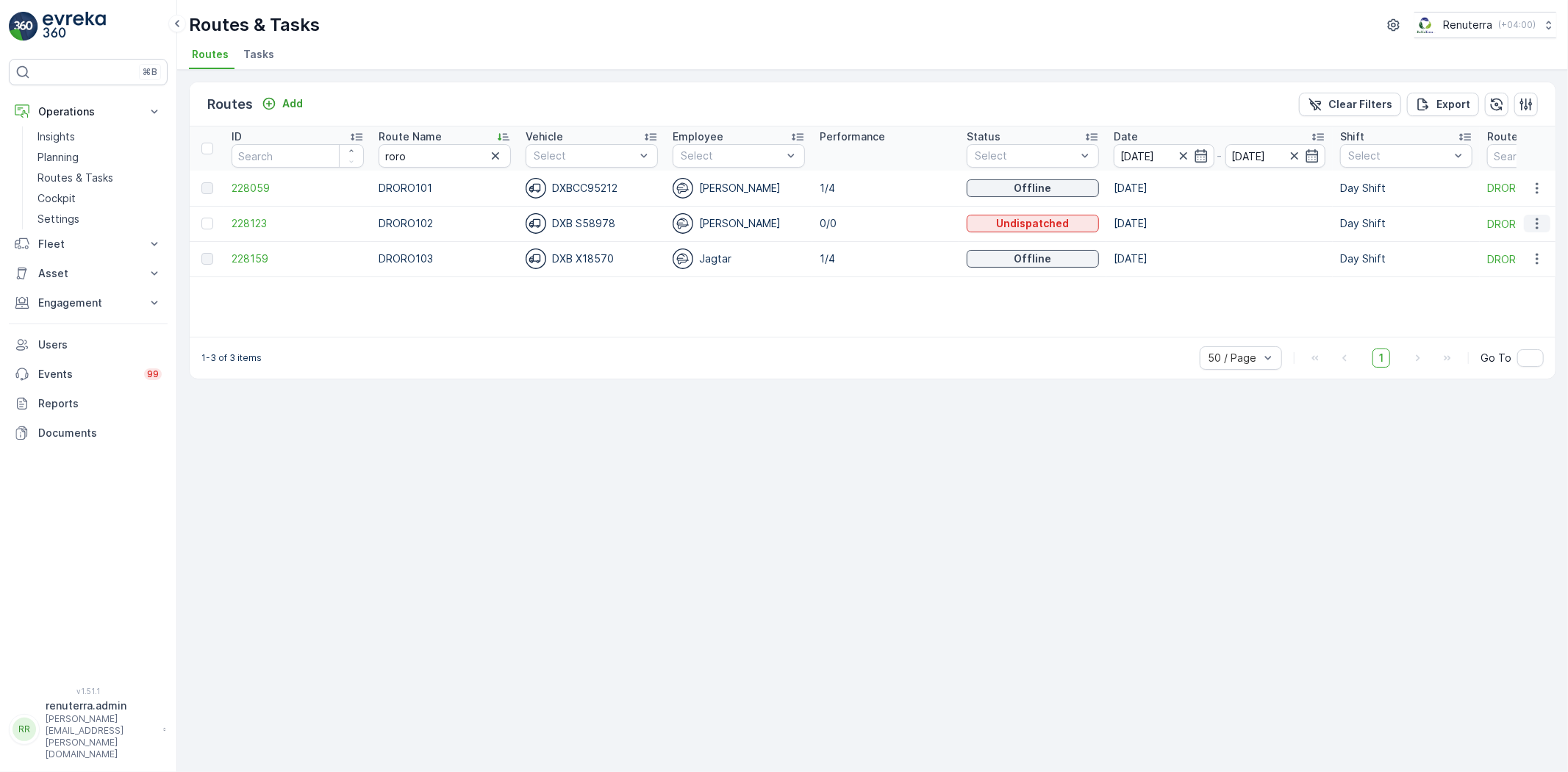
click at [1540, 217] on icon "button" at bounding box center [1537, 223] width 14 height 14
click at [1470, 329] on span "Delete" at bounding box center [1477, 333] width 34 height 14
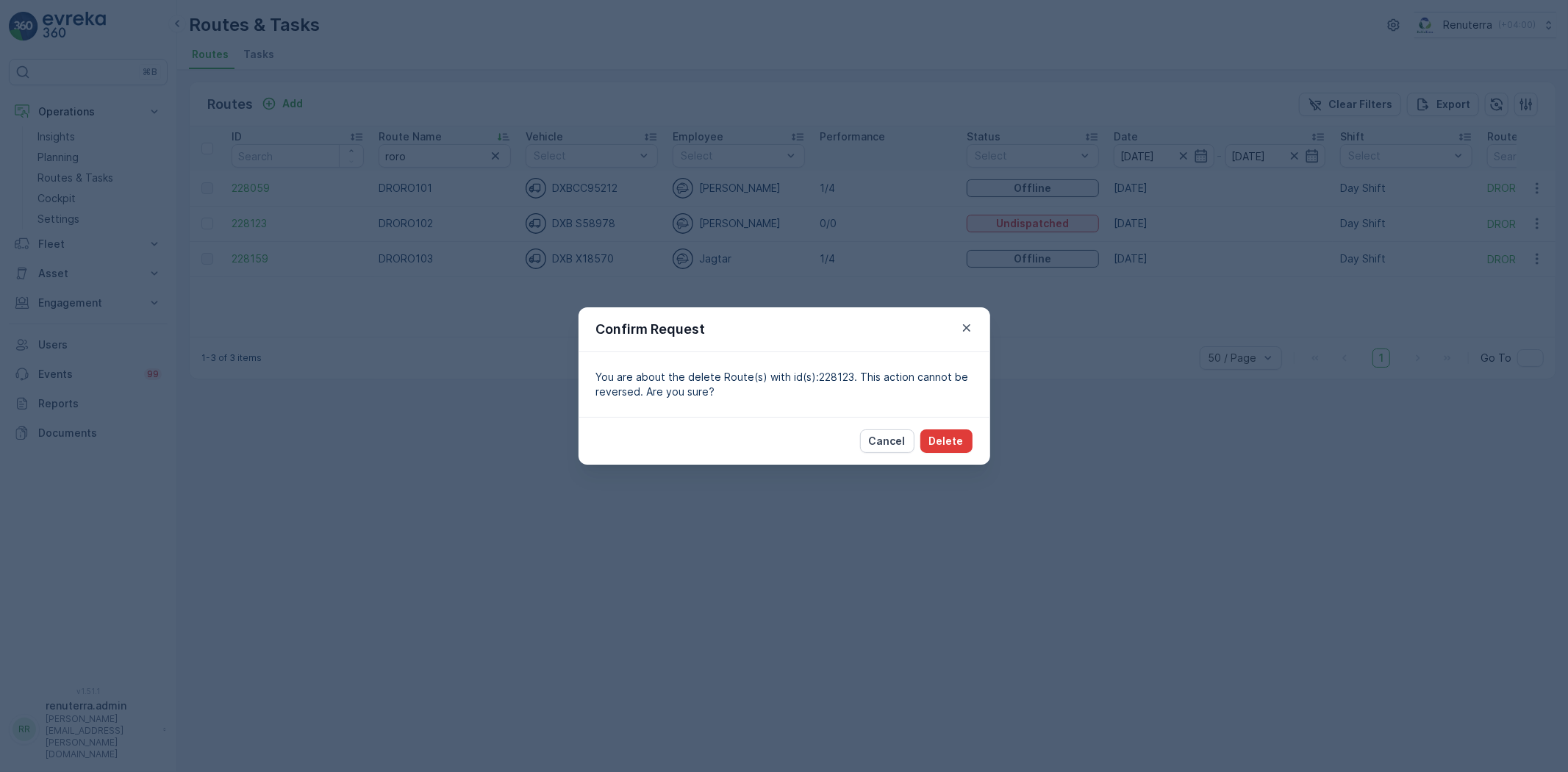
click at [941, 434] on p "Delete" at bounding box center [946, 441] width 34 height 14
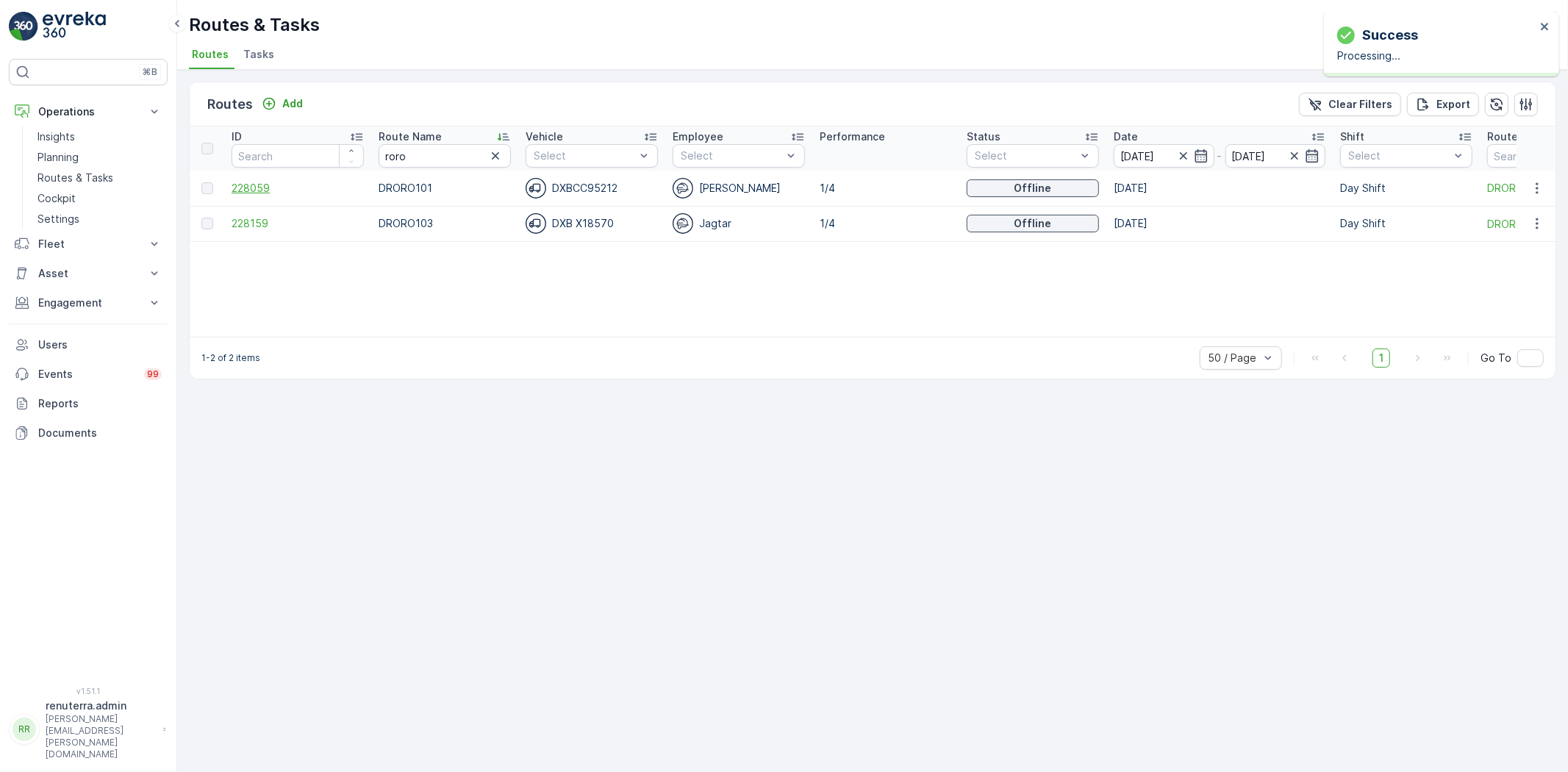
click at [255, 191] on span "228059" at bounding box center [297, 188] width 132 height 14
click at [1181, 153] on icon "button" at bounding box center [1183, 155] width 7 height 7
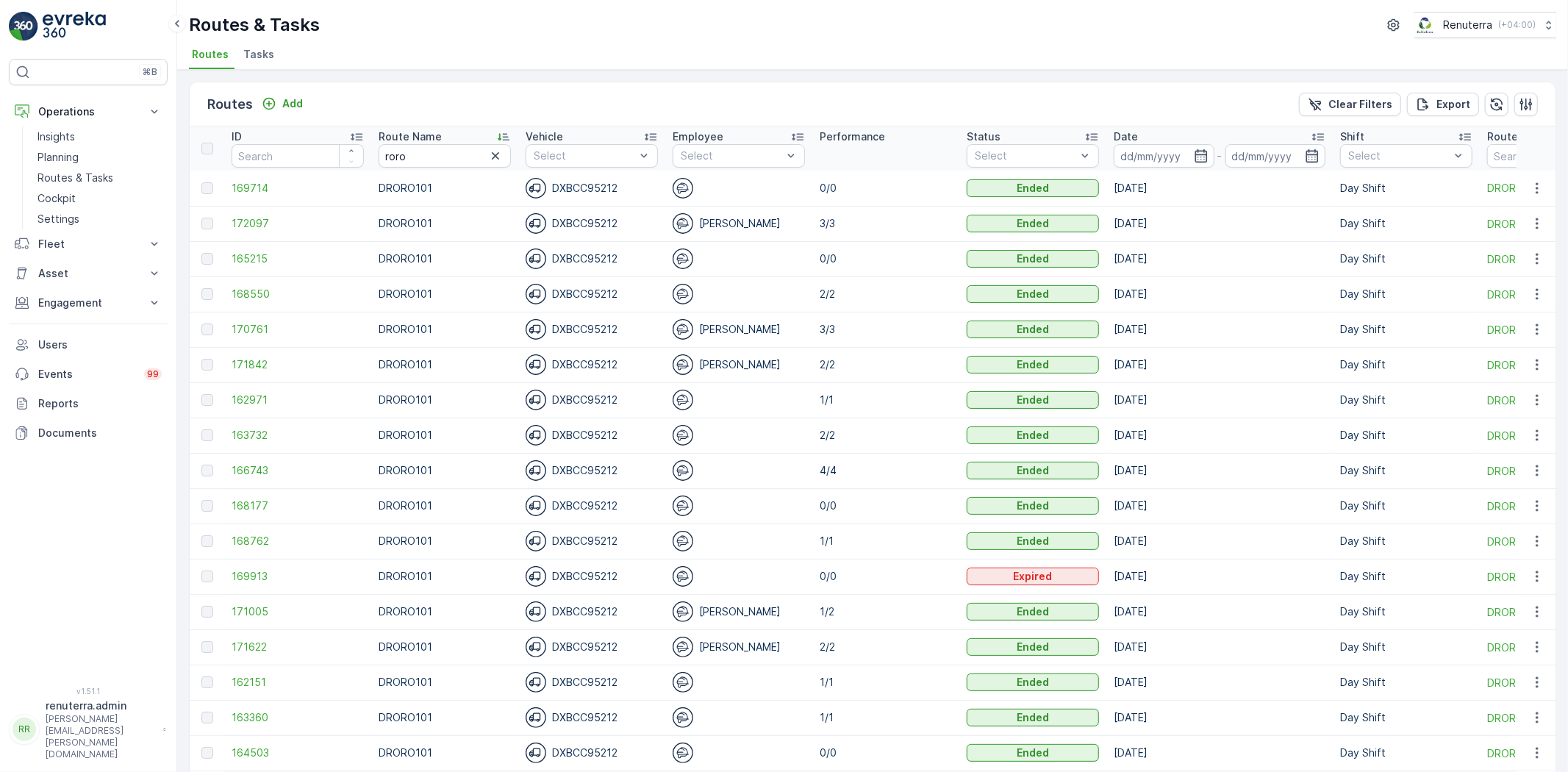
click at [1181, 153] on input at bounding box center [1164, 155] width 101 height 23
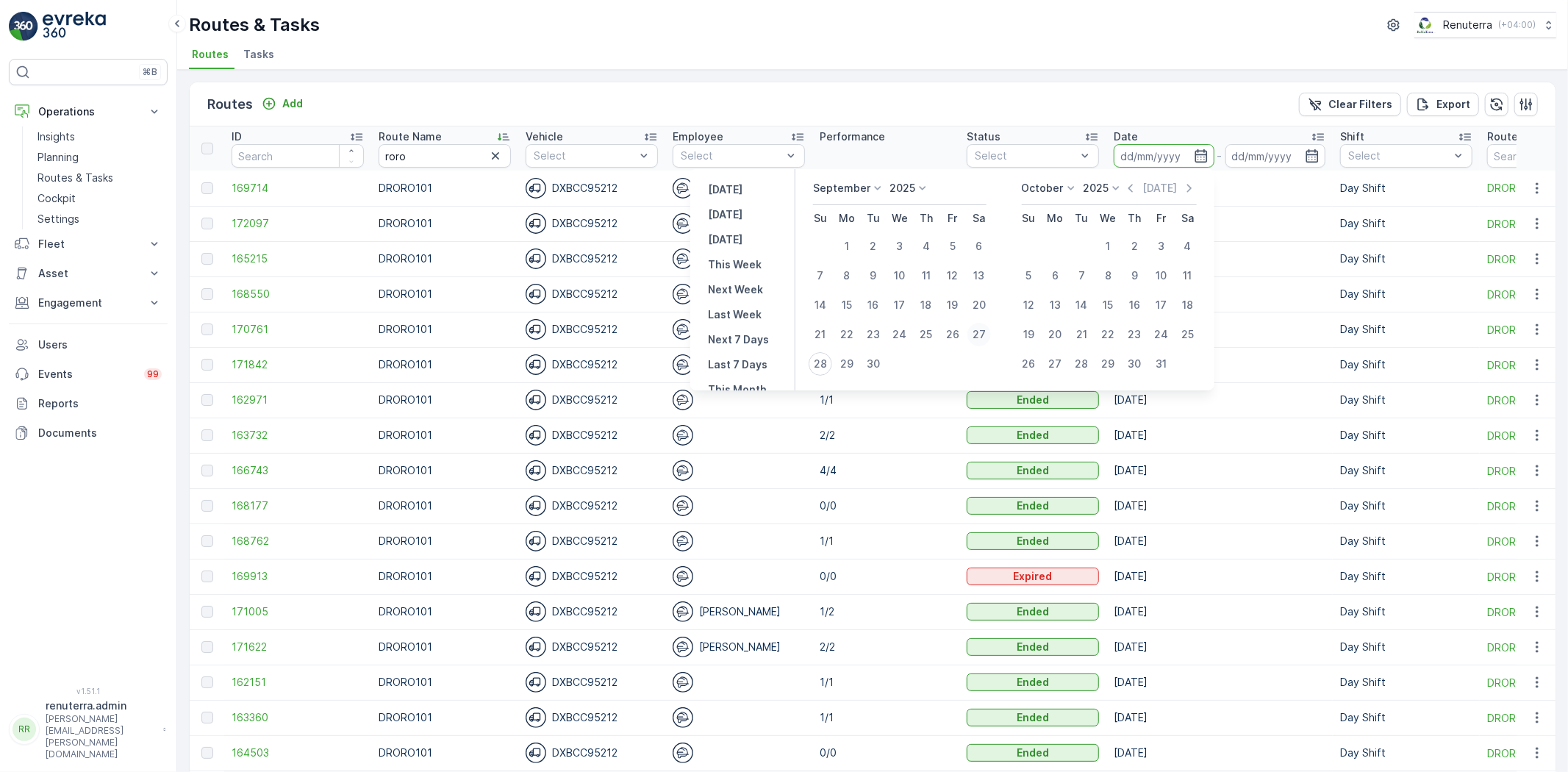
click at [976, 324] on div "27" at bounding box center [979, 334] width 23 height 23
type input "[DATE]"
click at [976, 324] on div "27" at bounding box center [979, 334] width 23 height 23
type input "[DATE]"
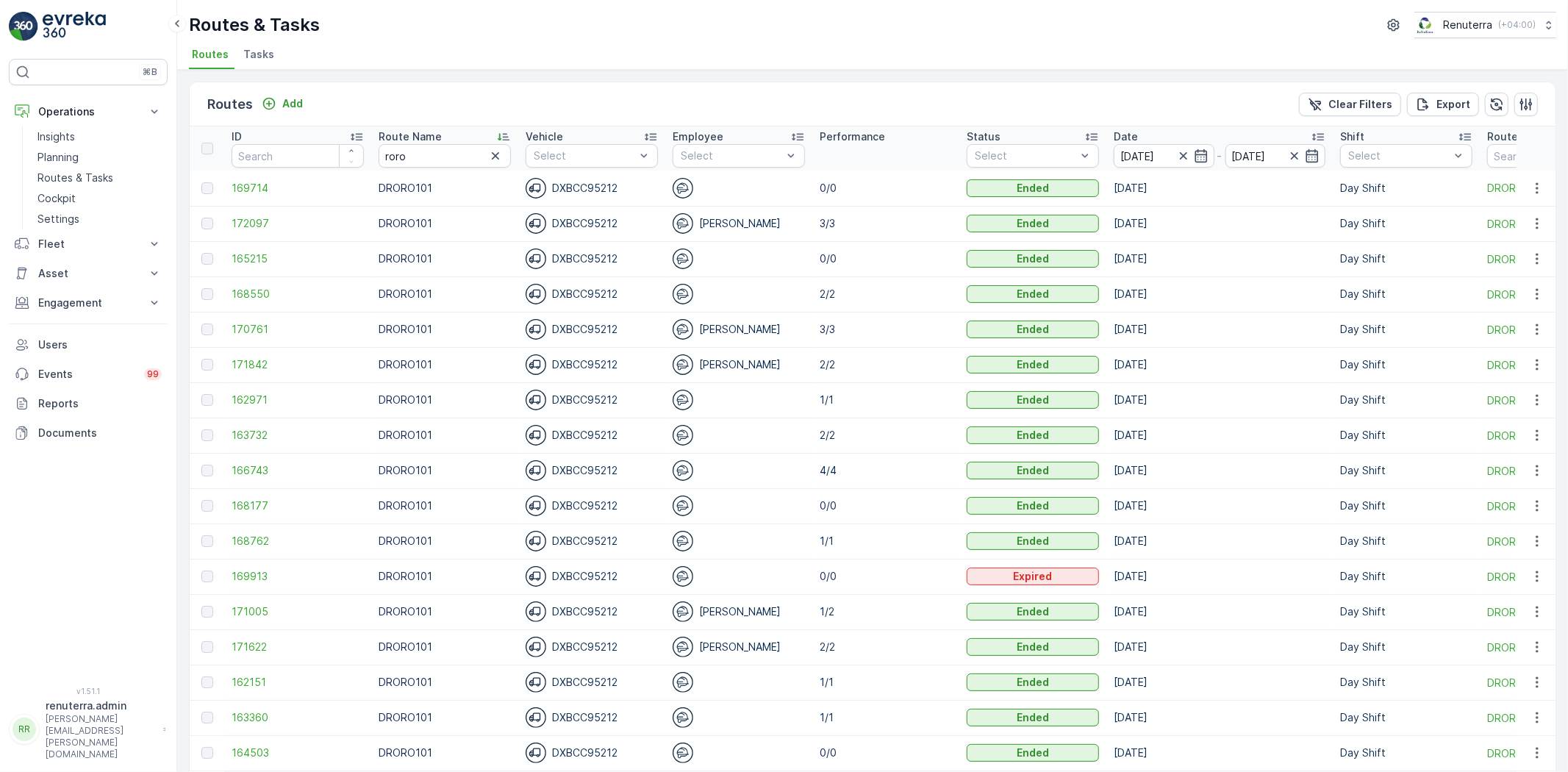
click at [814, 48] on ul "Routes Tasks" at bounding box center [866, 57] width 1355 height 25
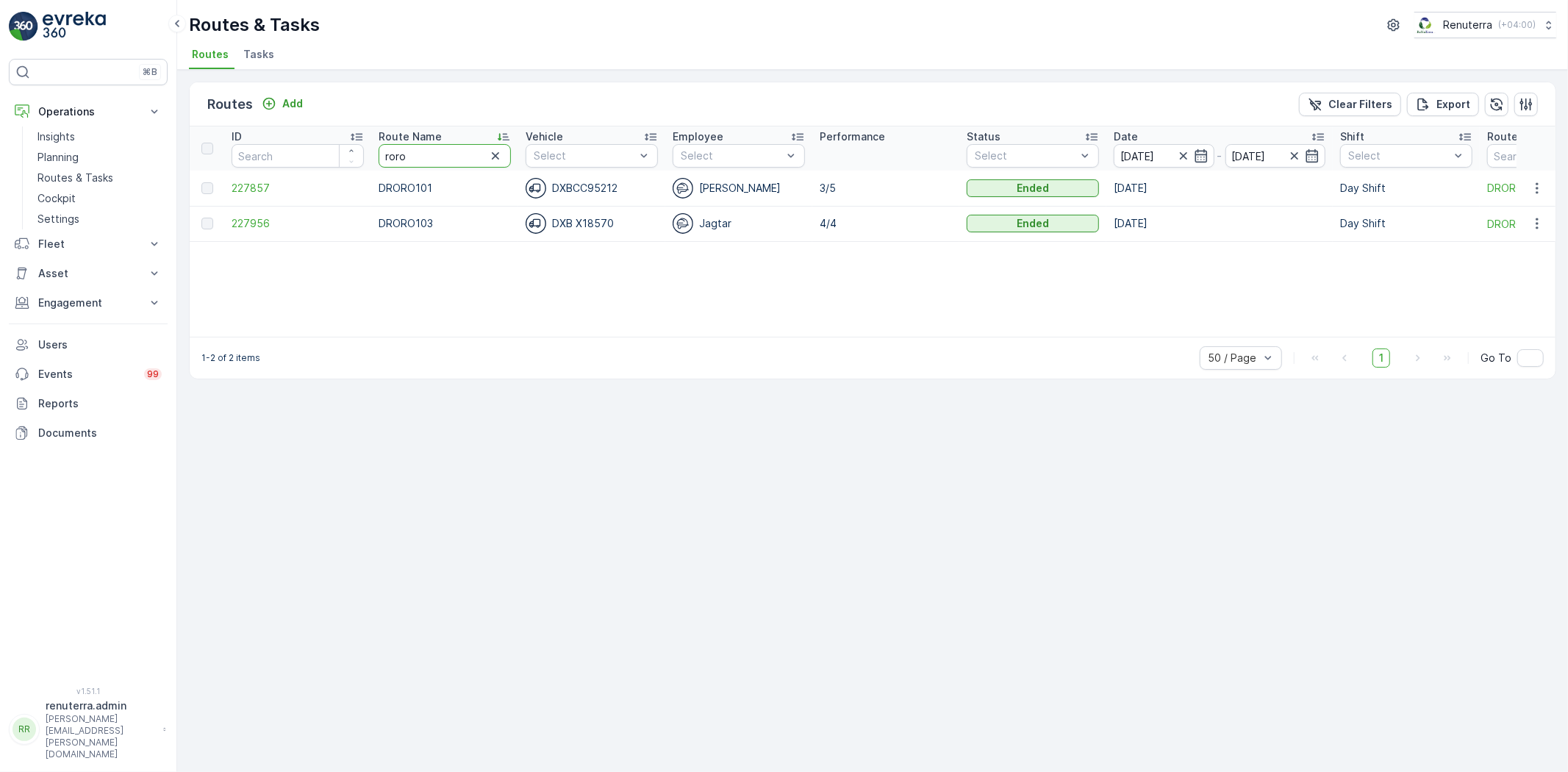
drag, startPoint x: 427, startPoint y: 160, endPoint x: 297, endPoint y: 136, distance: 132.2
click at [299, 137] on tr "ID Route Name roro Vehicle Select Employee Select Performance Status Select Dat…" at bounding box center [927, 148] width 1476 height 44
type input "hst"
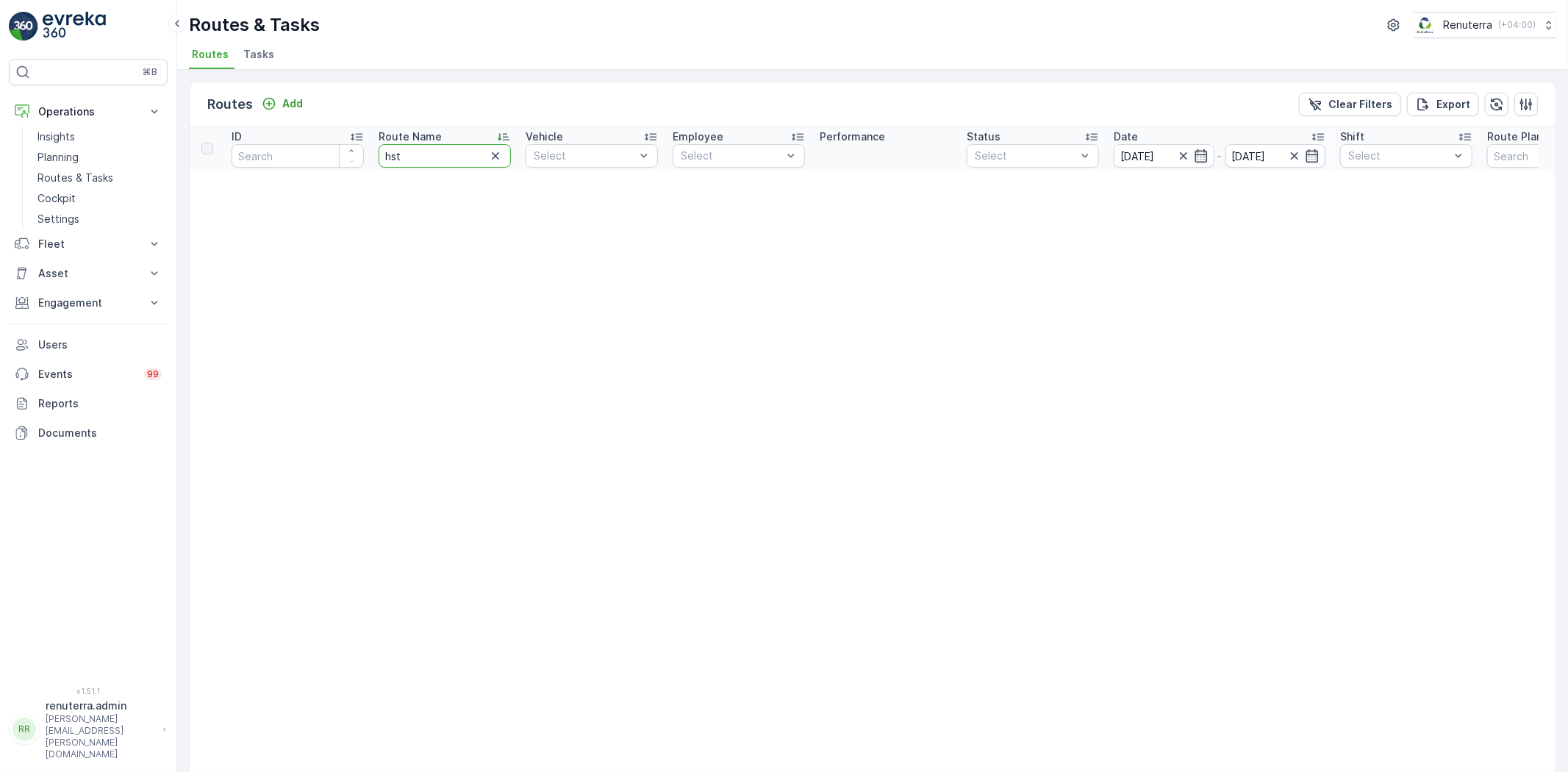
drag, startPoint x: 422, startPoint y: 148, endPoint x: 306, endPoint y: 150, distance: 116.0
click at [306, 150] on tr "ID Route Name hst Vehicle Select Employee Select Performance Status Select Date…" at bounding box center [917, 148] width 1455 height 44
type input "hat"
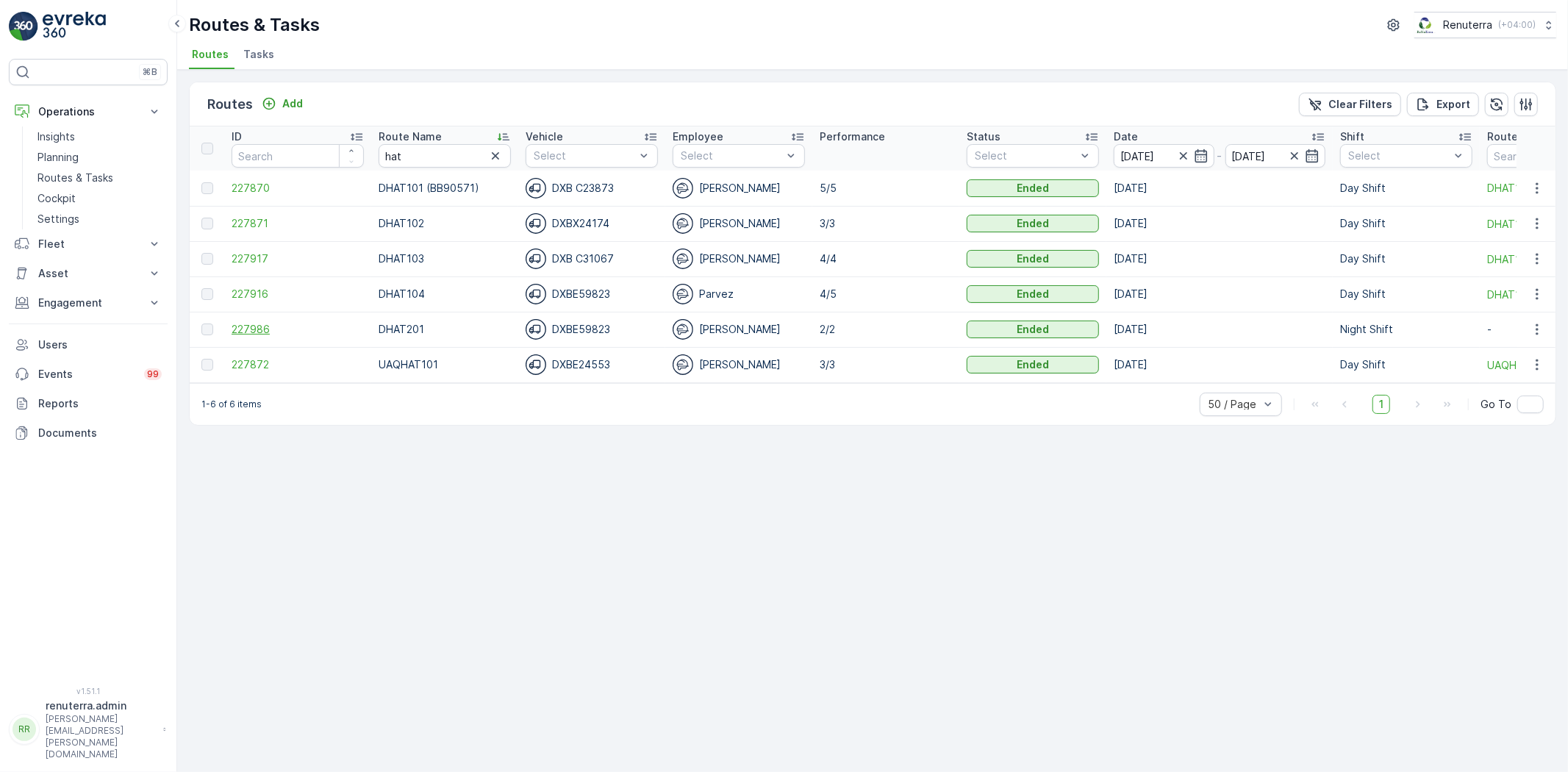
click at [254, 324] on span "227986" at bounding box center [297, 329] width 132 height 14
click at [1184, 159] on icon "button" at bounding box center [1183, 155] width 14 height 14
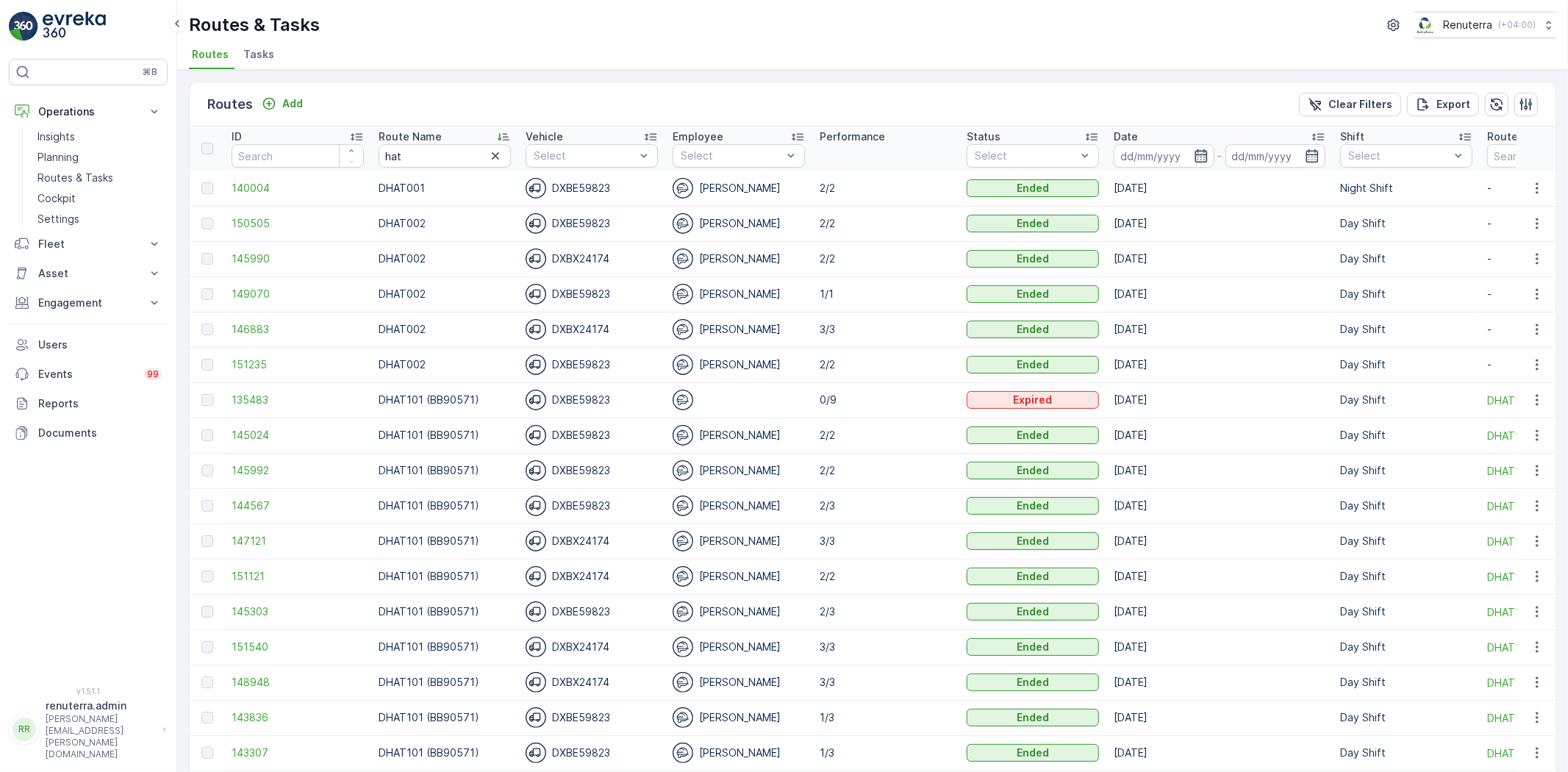
click at [1202, 152] on icon "button" at bounding box center [1200, 155] width 14 height 14
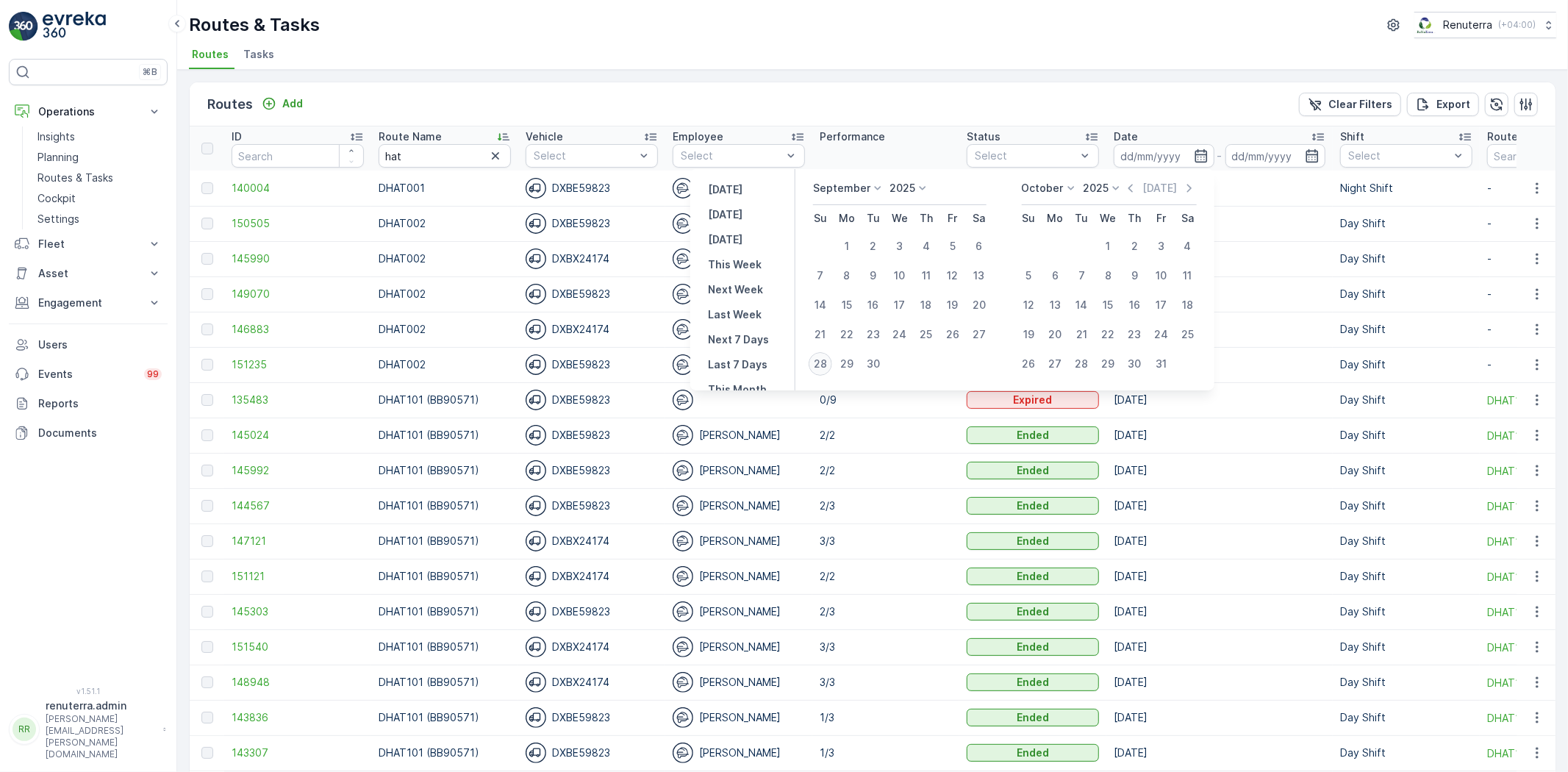
click at [812, 362] on div "28" at bounding box center [820, 364] width 23 height 23
type input "[DATE]"
click at [812, 362] on div "28" at bounding box center [820, 364] width 23 height 23
type input "[DATE]"
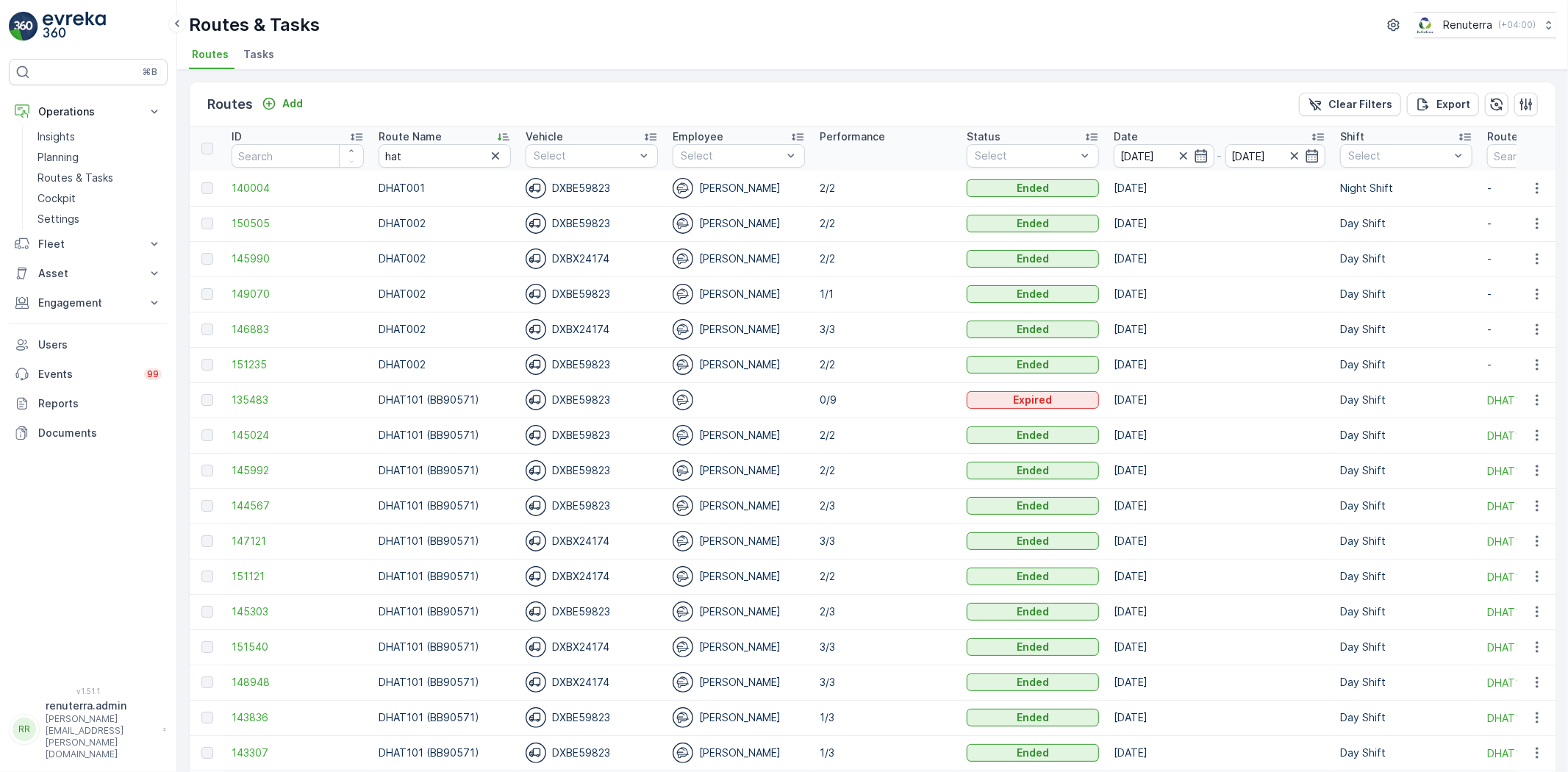
click at [685, 47] on ul "Routes Tasks" at bounding box center [866, 57] width 1355 height 25
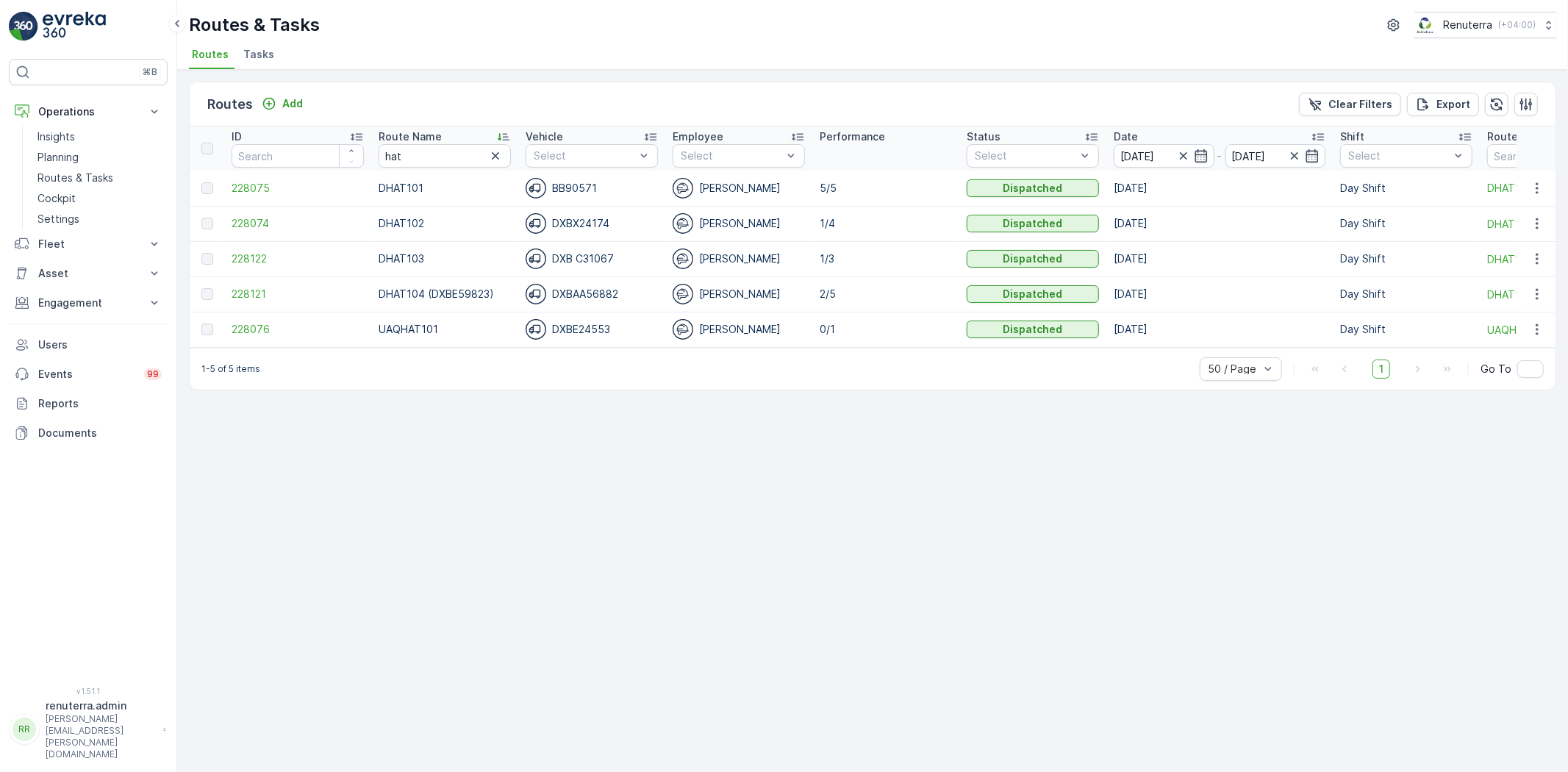
click at [217, 191] on td at bounding box center [207, 188] width 34 height 35
click at [240, 188] on span "228075" at bounding box center [297, 188] width 132 height 14
